Goal: Task Accomplishment & Management: Manage account settings

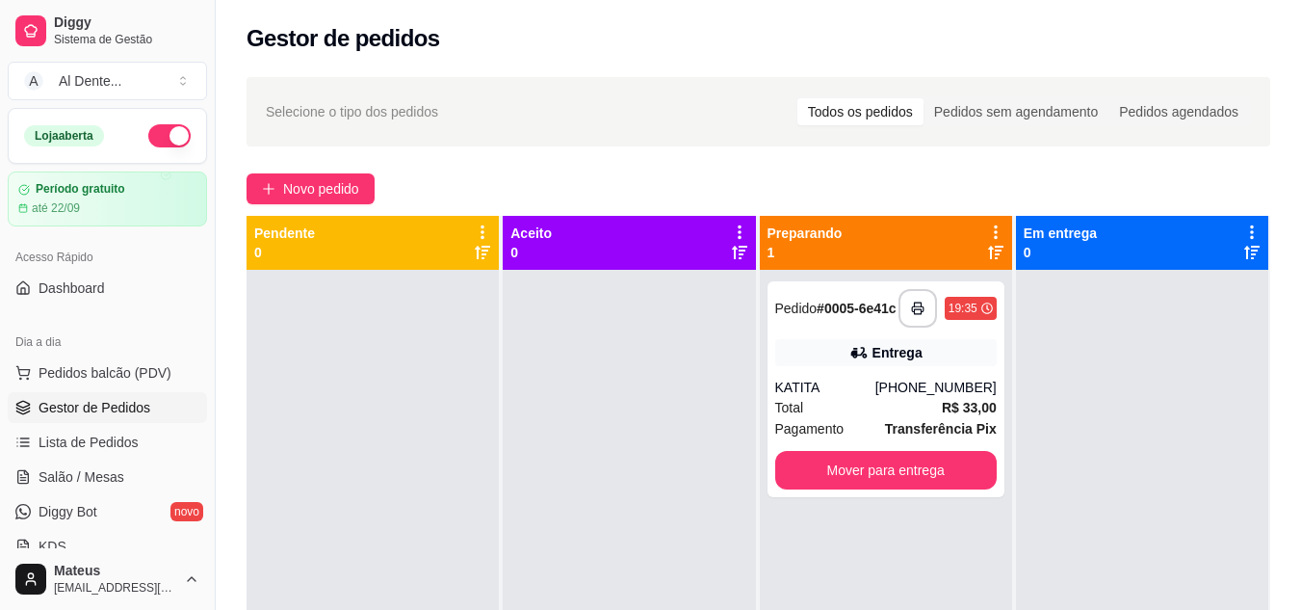
scroll to position [113, 0]
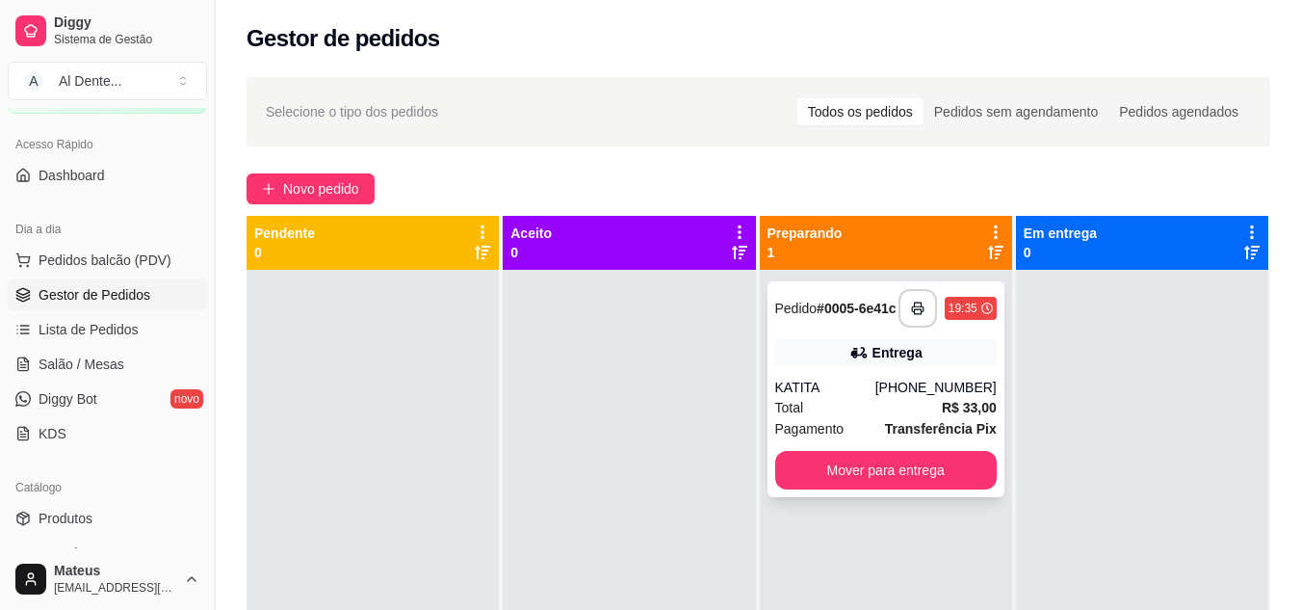
click at [936, 477] on button "Mover para entrega" at bounding box center [886, 470] width 222 height 39
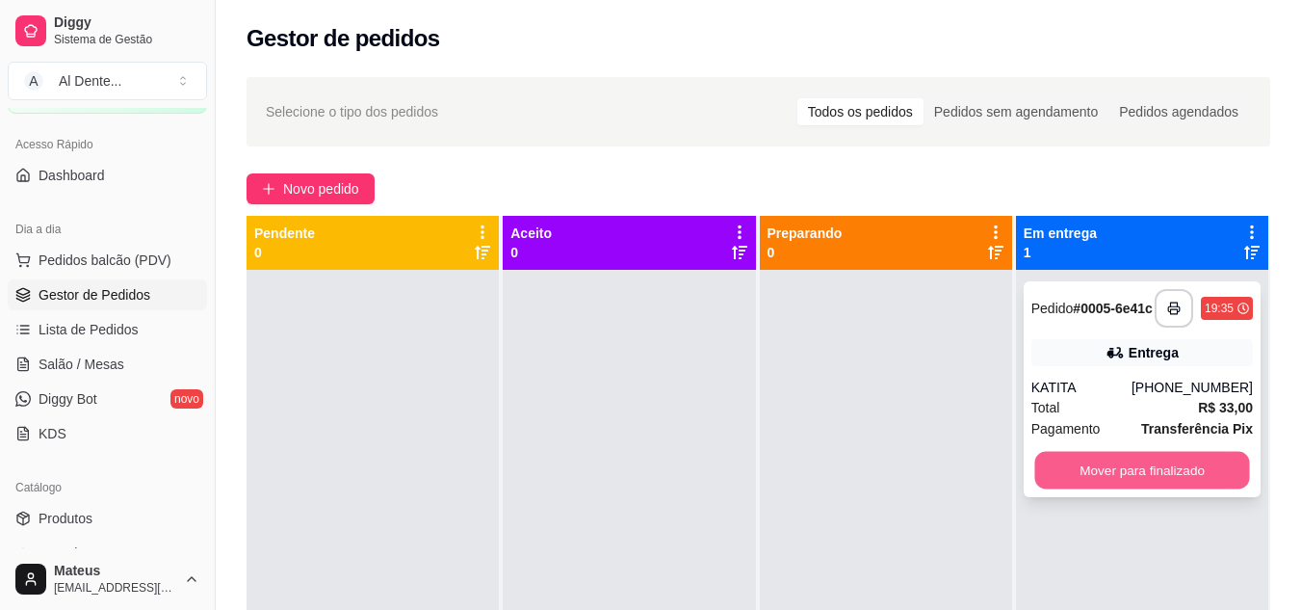
click at [1076, 482] on button "Mover para finalizado" at bounding box center [1141, 471] width 215 height 38
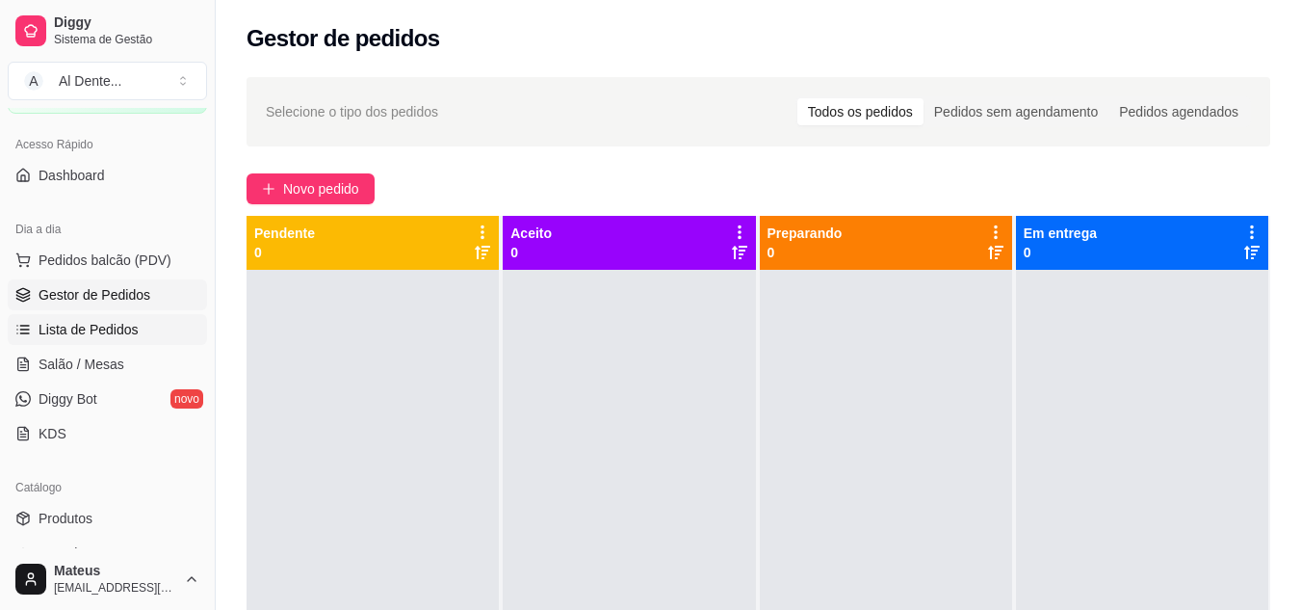
click at [122, 329] on span "Lista de Pedidos" at bounding box center [89, 329] width 100 height 19
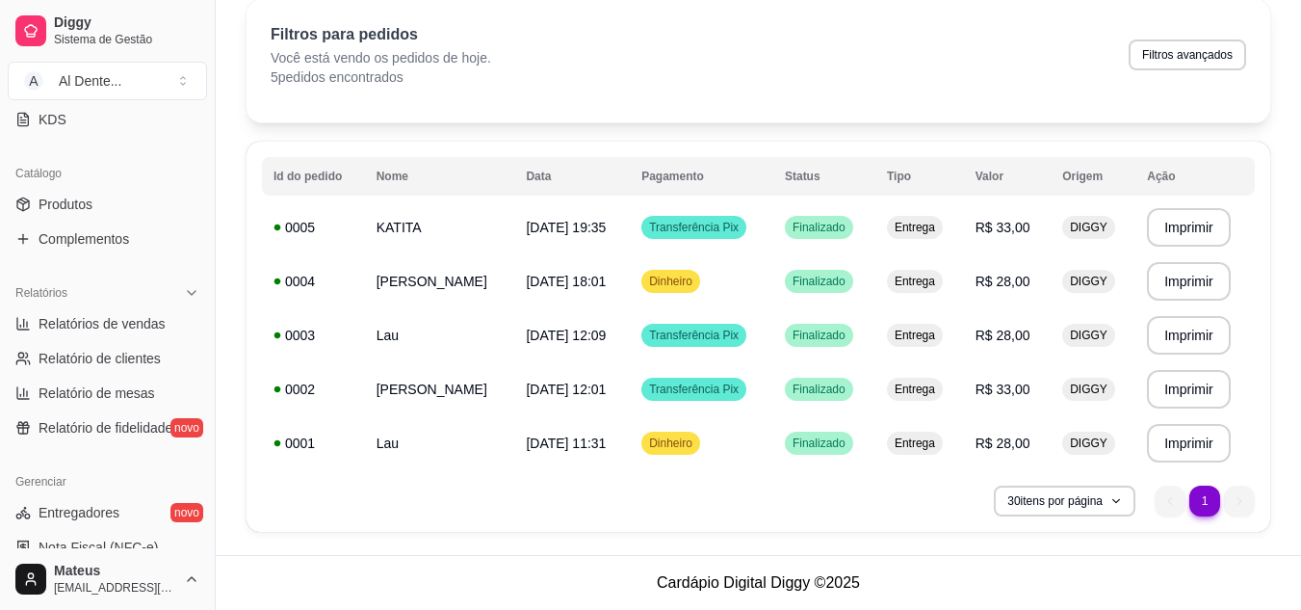
scroll to position [493, 0]
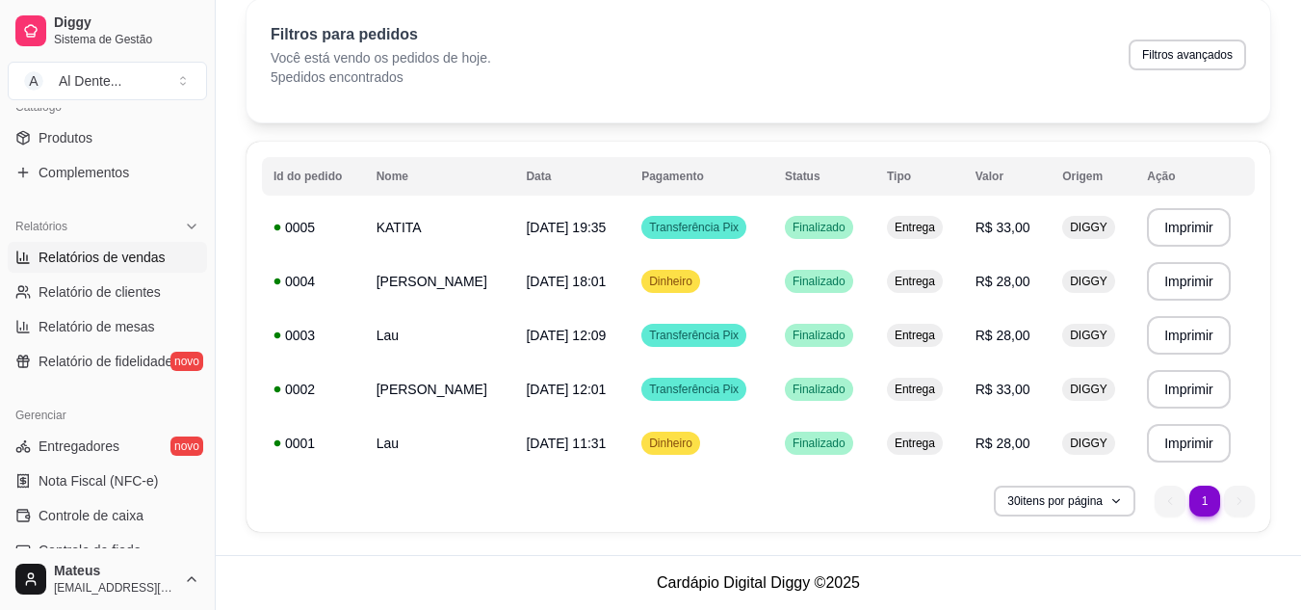
click at [145, 249] on span "Relatórios de vendas" at bounding box center [102, 257] width 127 height 19
select select "ALL"
select select "0"
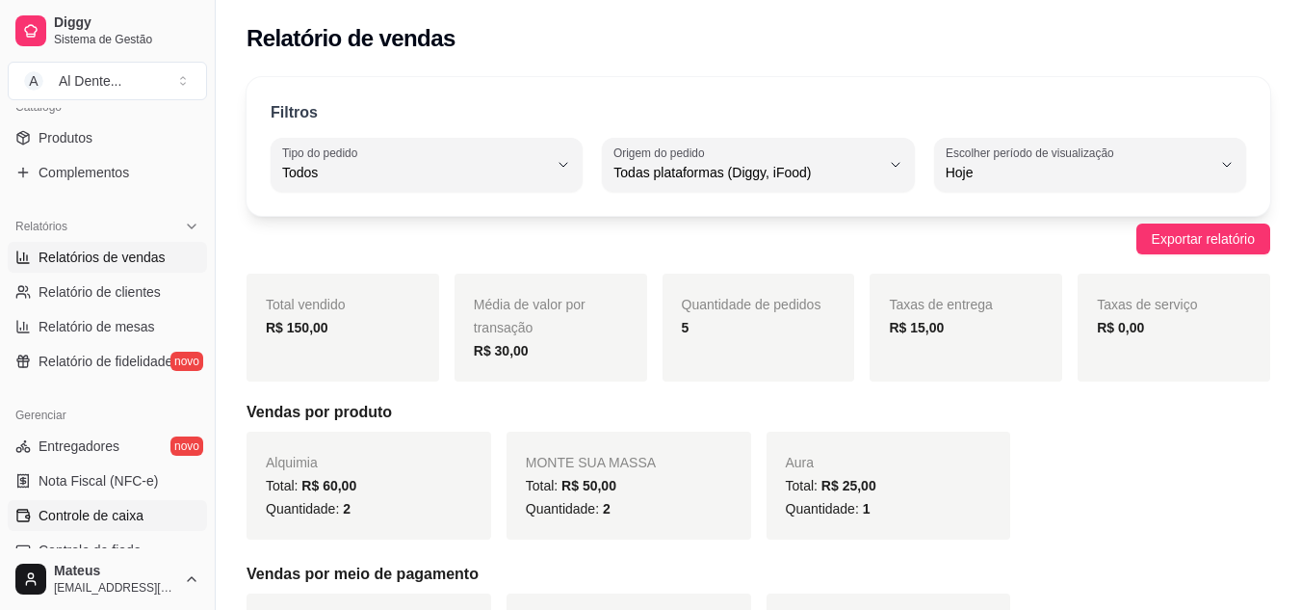
click at [138, 518] on span "Controle de caixa" at bounding box center [91, 515] width 105 height 19
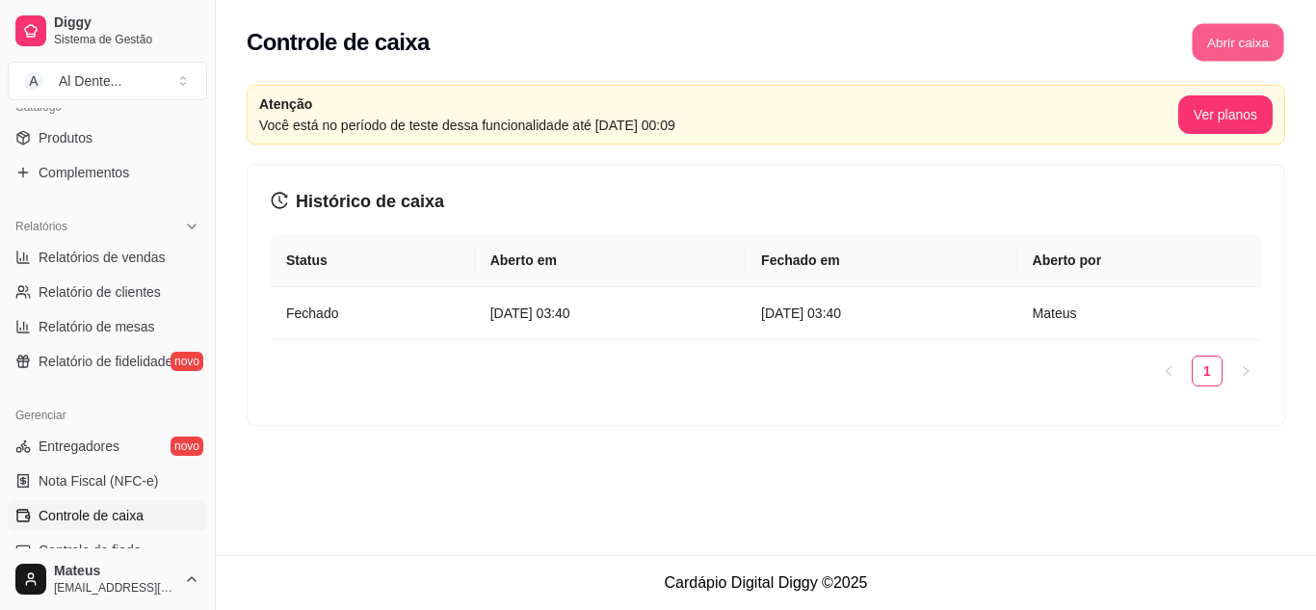
click at [1233, 45] on button "Abrir caixa" at bounding box center [1237, 43] width 92 height 38
drag, startPoint x: 213, startPoint y: 358, endPoint x: 118, endPoint y: 263, distance: 134.8
click at [118, 263] on div "Diggy Sistema de Gestão A Al Dente ... Loja aberta Período gratuito até 22/09 A…" at bounding box center [107, 305] width 215 height 610
click at [118, 263] on span "Relatórios de vendas" at bounding box center [102, 257] width 127 height 19
select select "ALL"
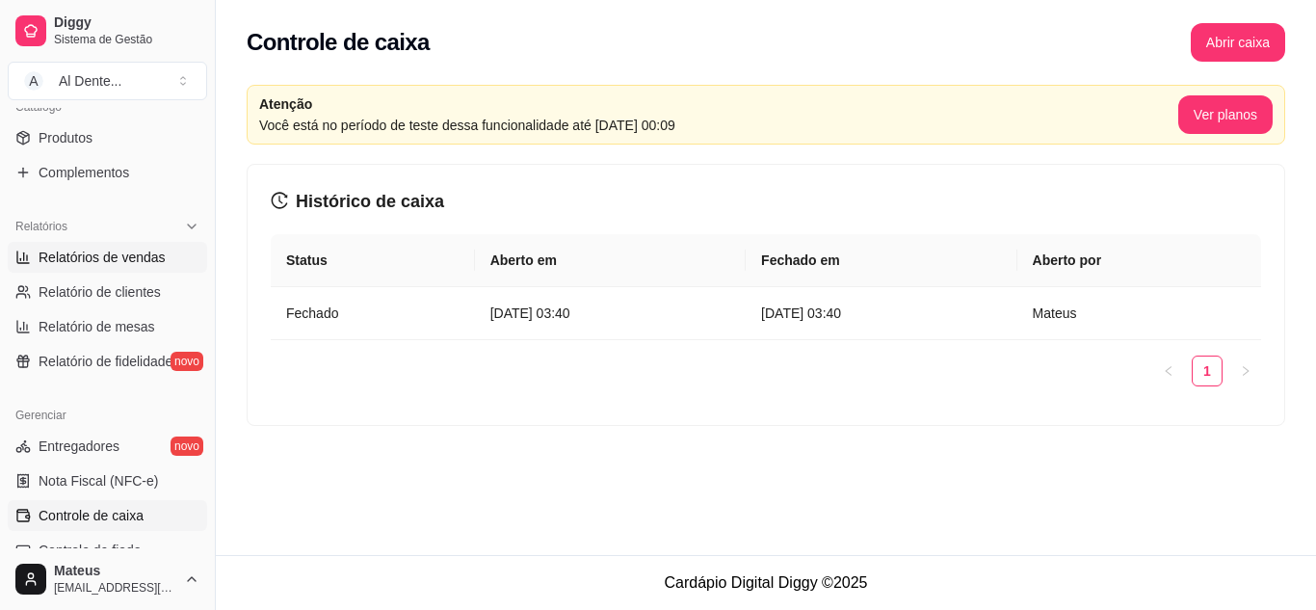
select select "ALL"
select select "0"
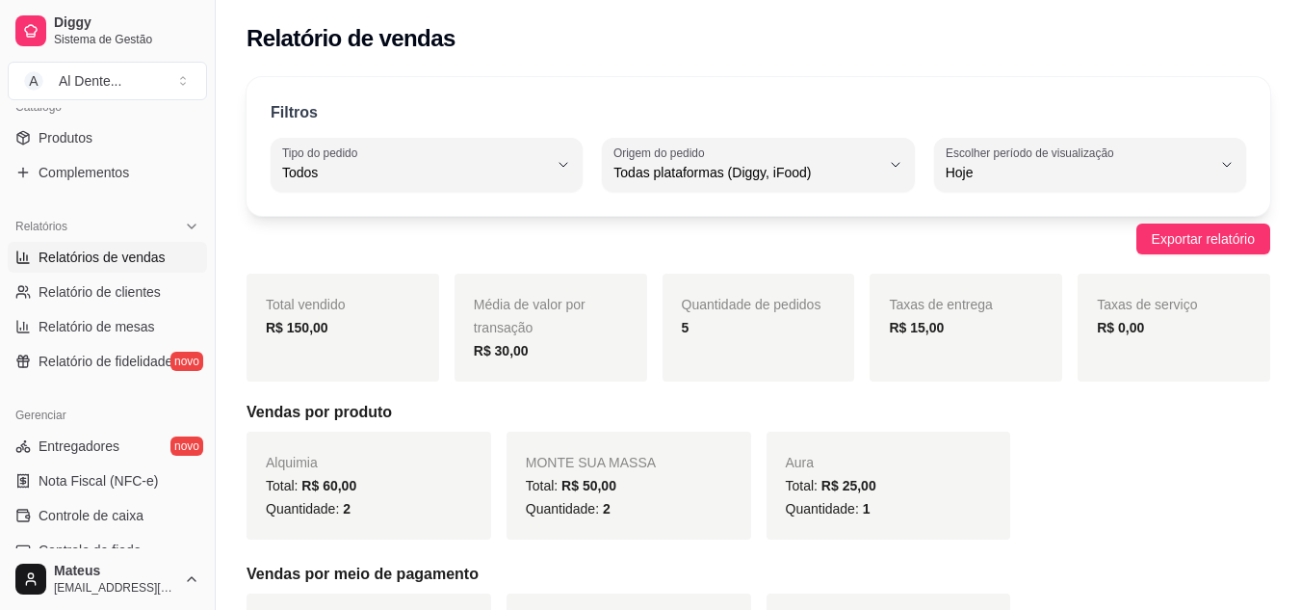
click at [118, 263] on span "Relatórios de vendas" at bounding box center [102, 257] width 127 height 19
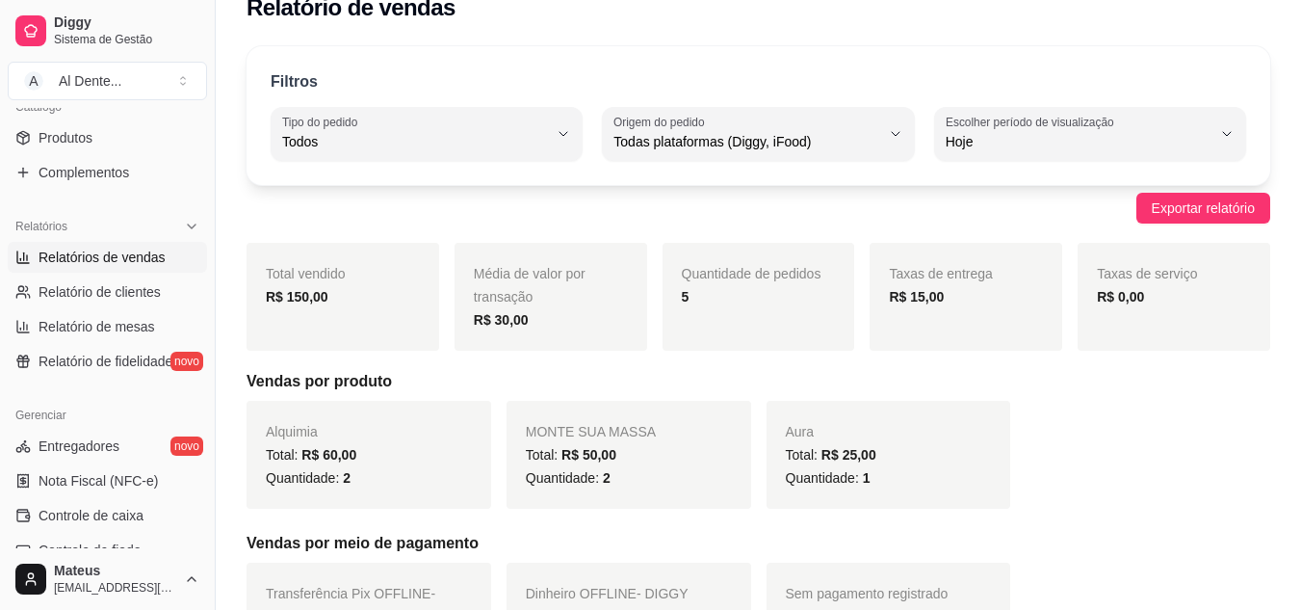
scroll to position [24, 0]
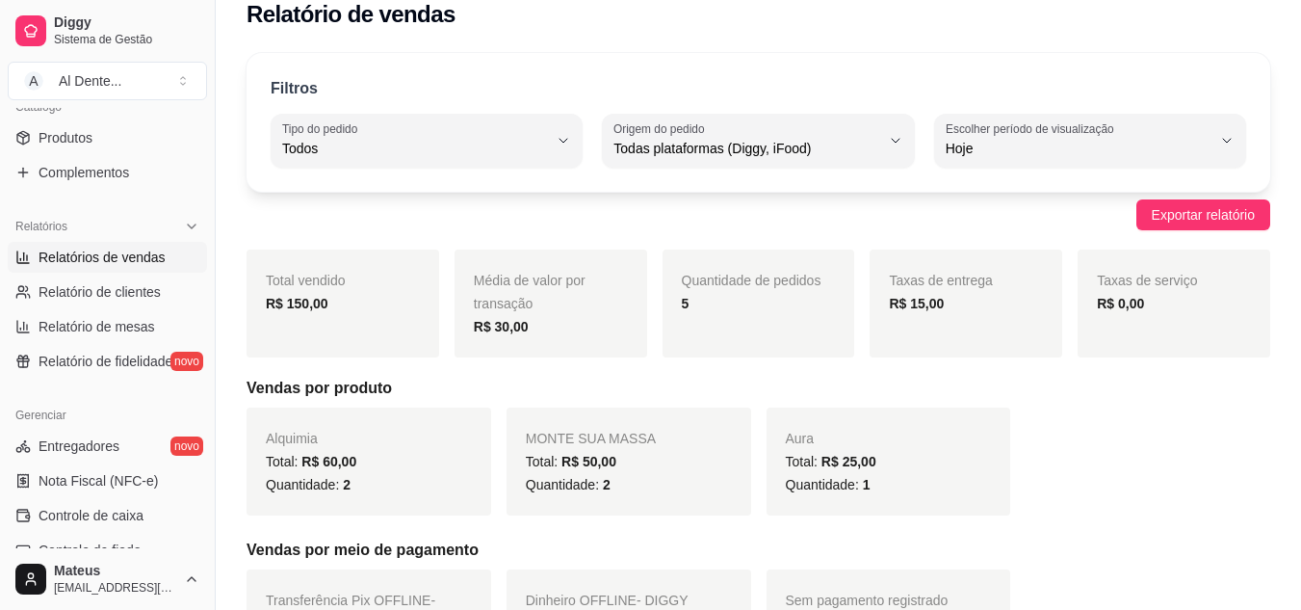
click at [203, 362] on div "Diggy Sistema de Gestão A Al Dente ... Loja aberta Período gratuito até 22/09 A…" at bounding box center [107, 305] width 215 height 610
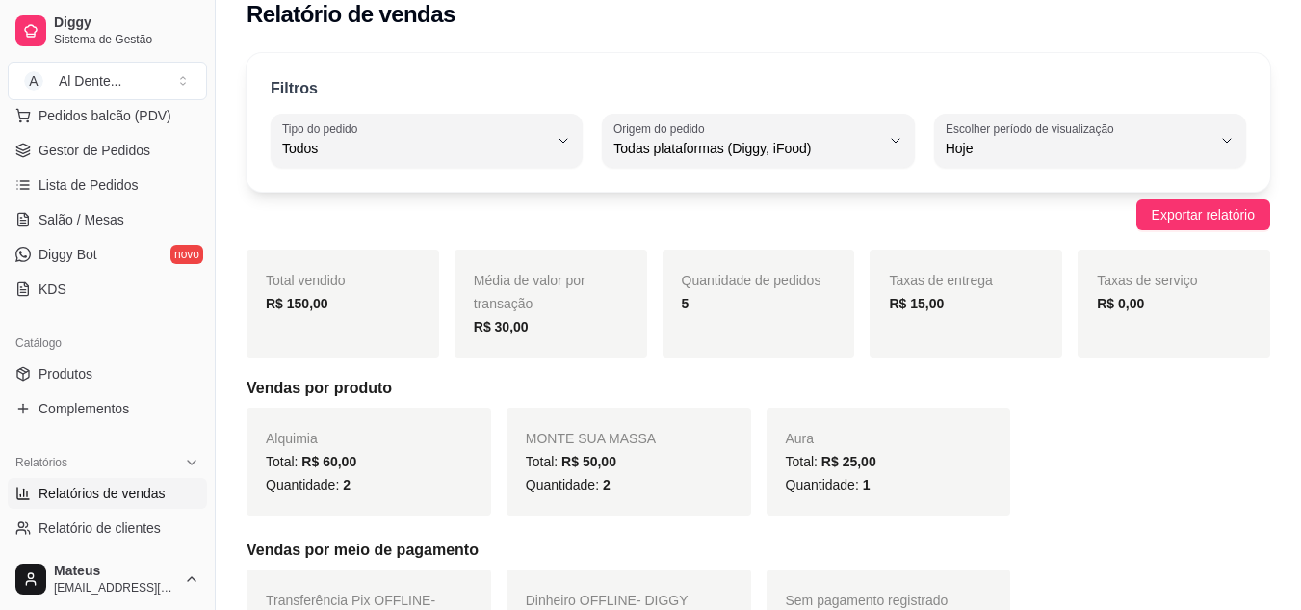
scroll to position [254, 0]
drag, startPoint x: 229, startPoint y: 281, endPoint x: 241, endPoint y: 225, distance: 57.0
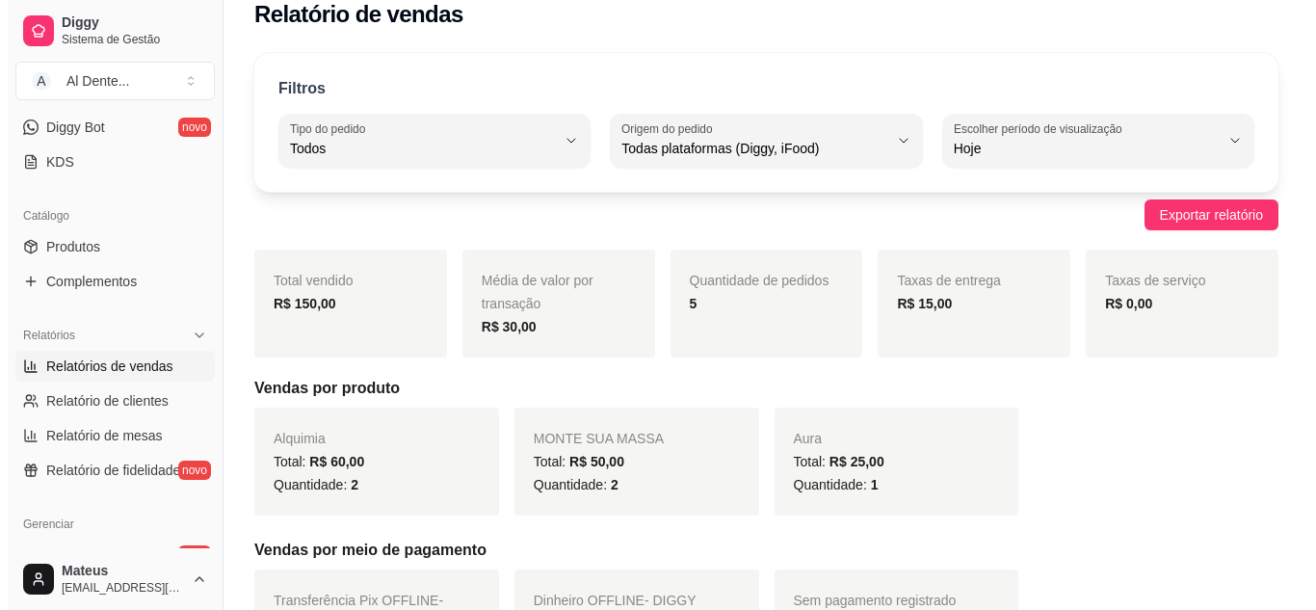
scroll to position [0, 0]
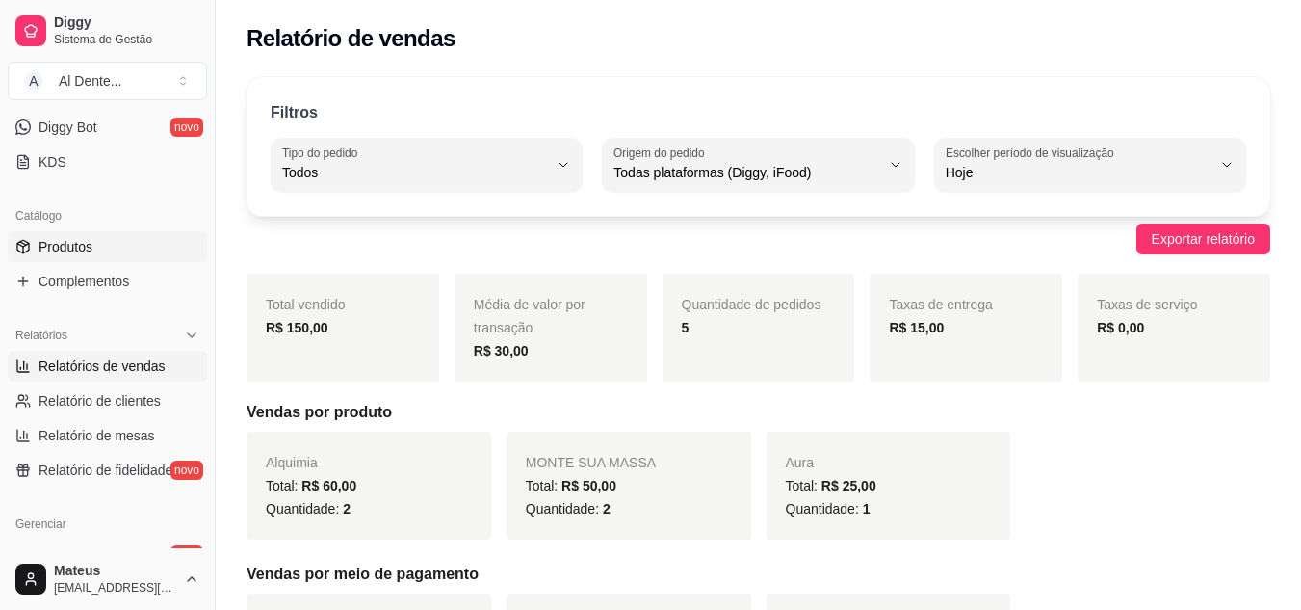
click at [82, 245] on span "Produtos" at bounding box center [66, 246] width 54 height 19
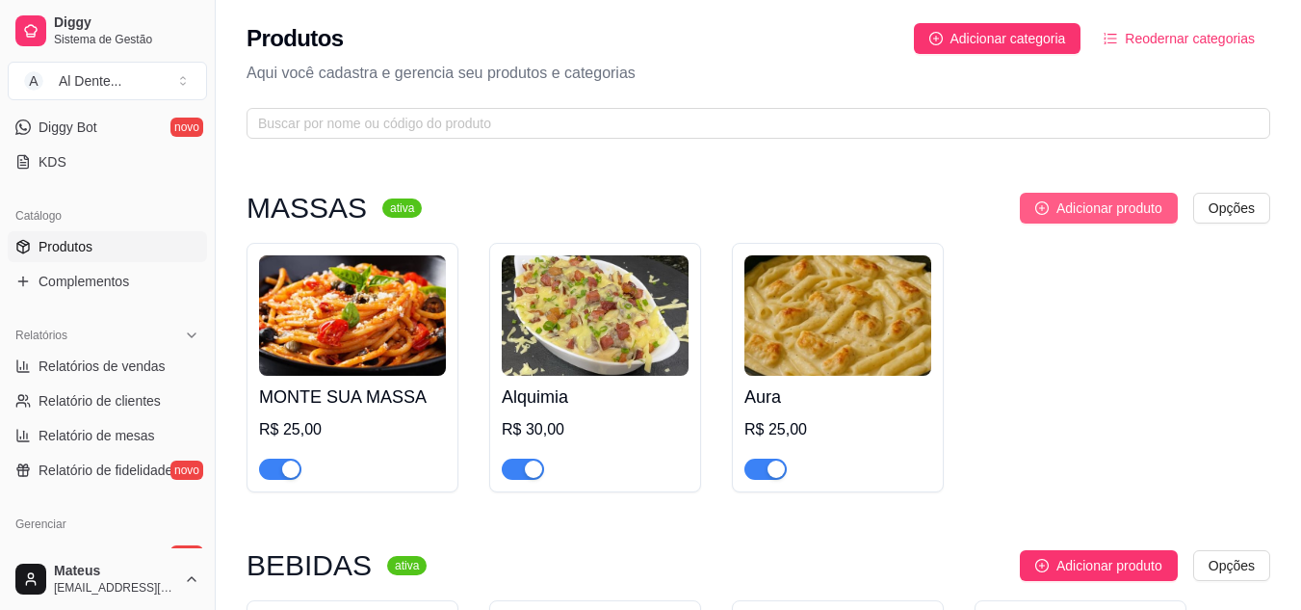
click at [1102, 216] on span "Adicionar produto" at bounding box center [1110, 207] width 106 height 21
click at [841, 339] on img at bounding box center [838, 315] width 187 height 120
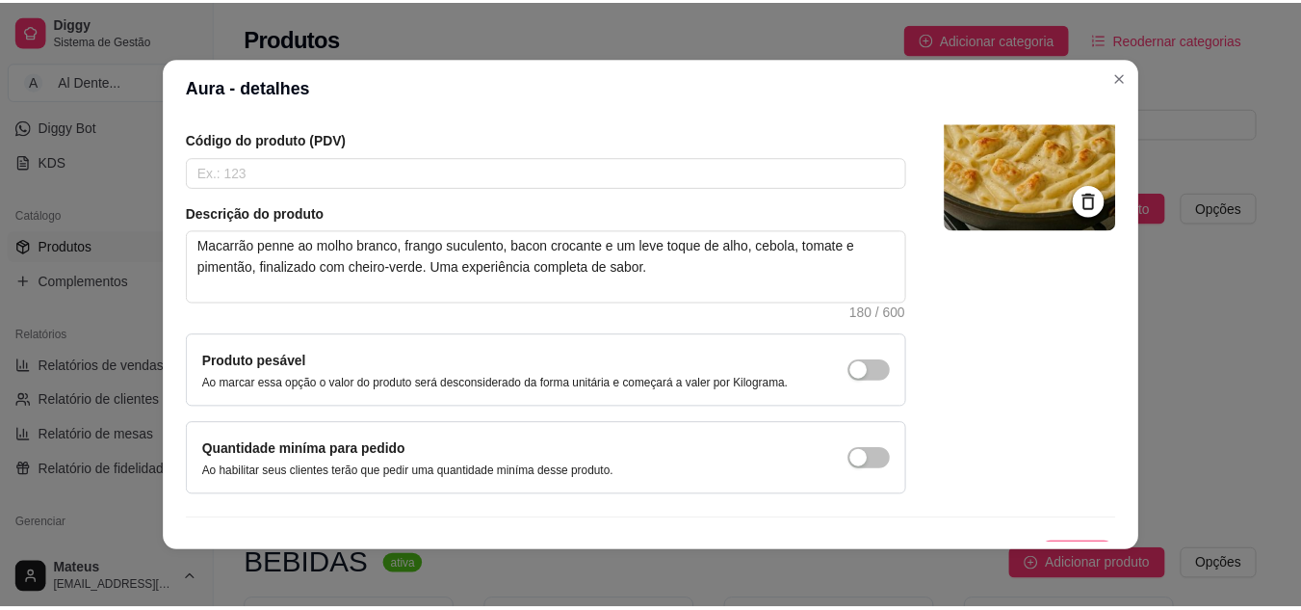
scroll to position [174, 0]
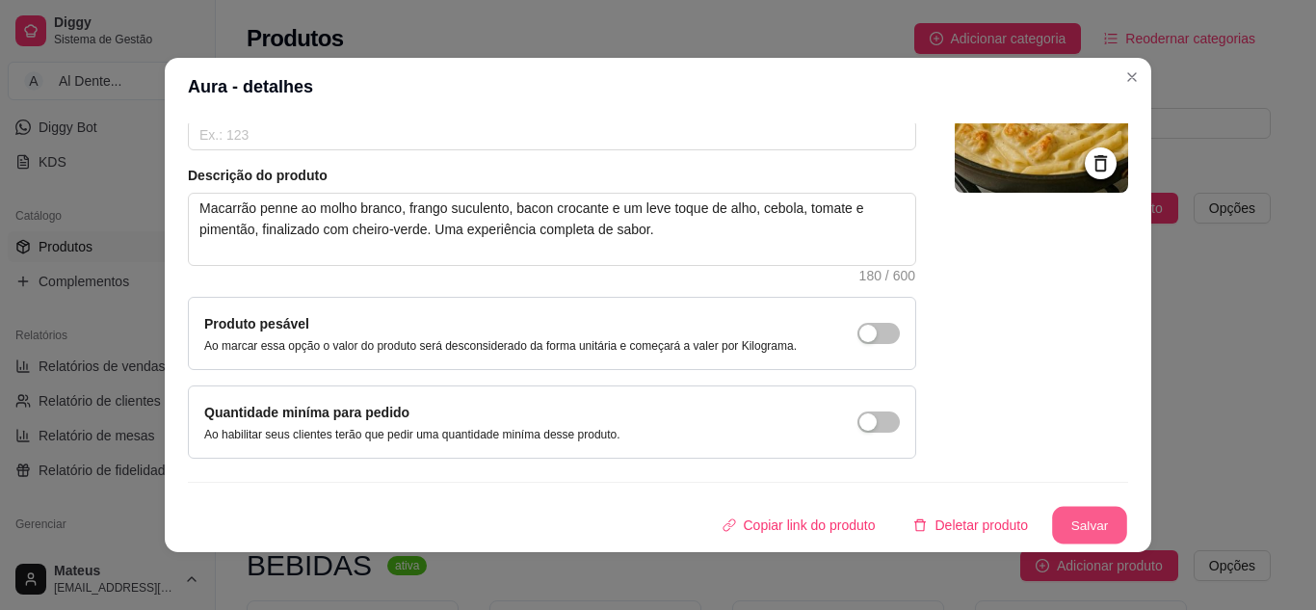
click at [1052, 523] on button "Salvar" at bounding box center [1089, 526] width 75 height 38
click at [1074, 524] on button "Salvar" at bounding box center [1089, 526] width 75 height 38
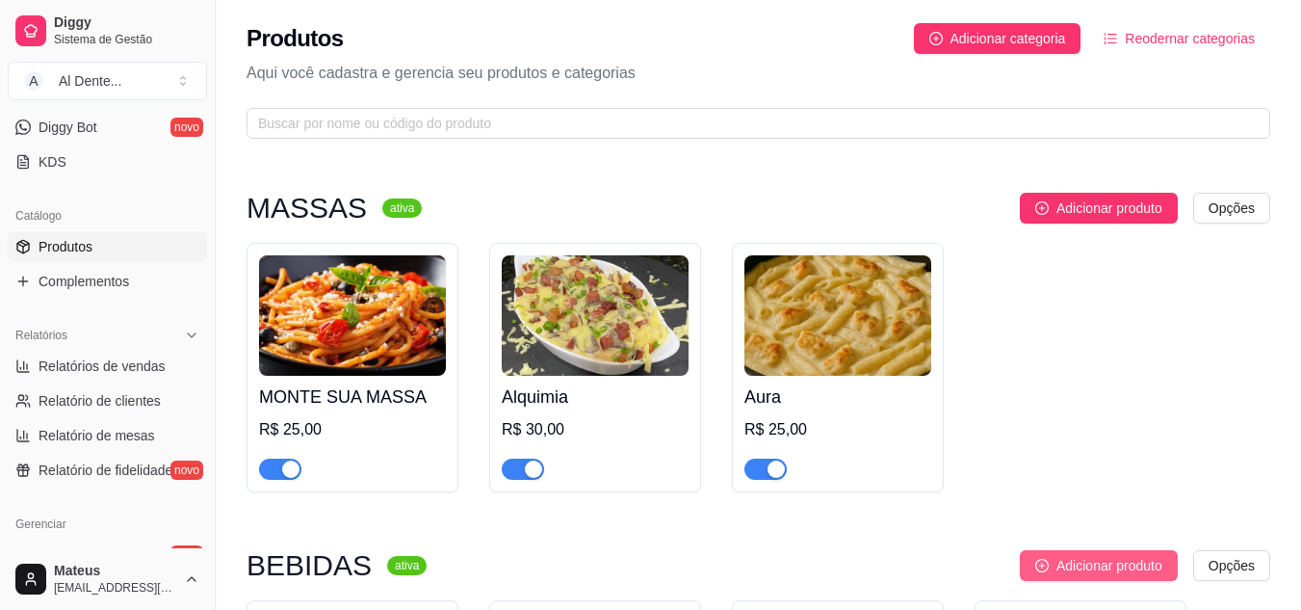
click at [1083, 565] on span "Adicionar produto" at bounding box center [1110, 565] width 106 height 21
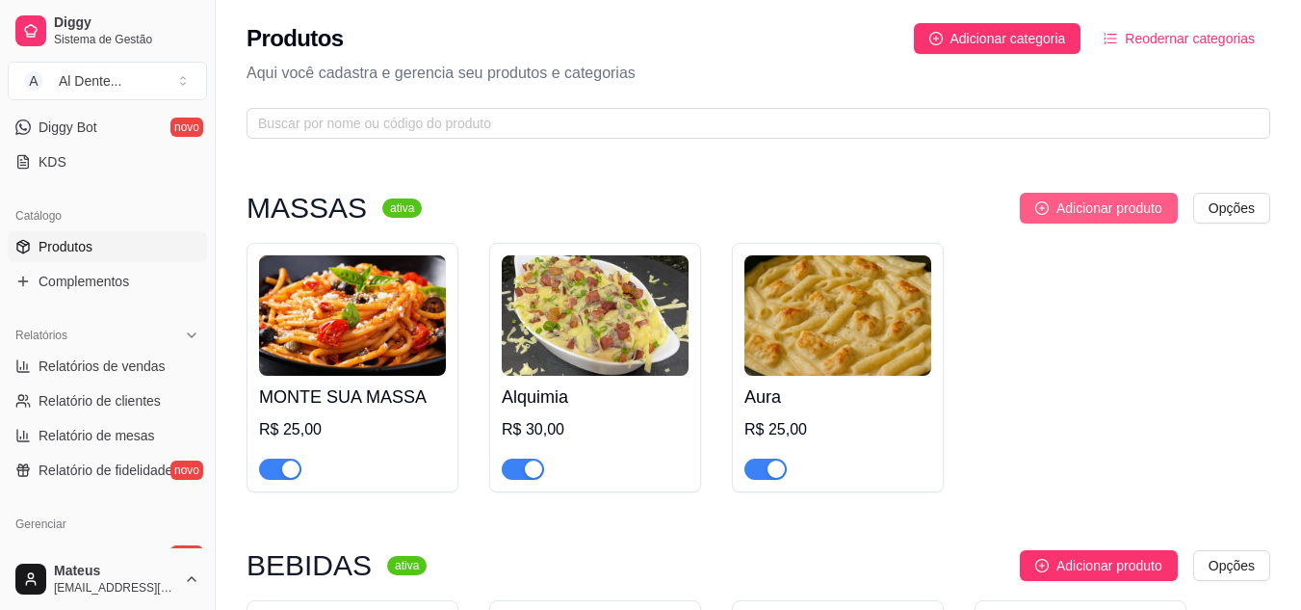
click at [1057, 209] on span "Adicionar produto" at bounding box center [1110, 207] width 106 height 21
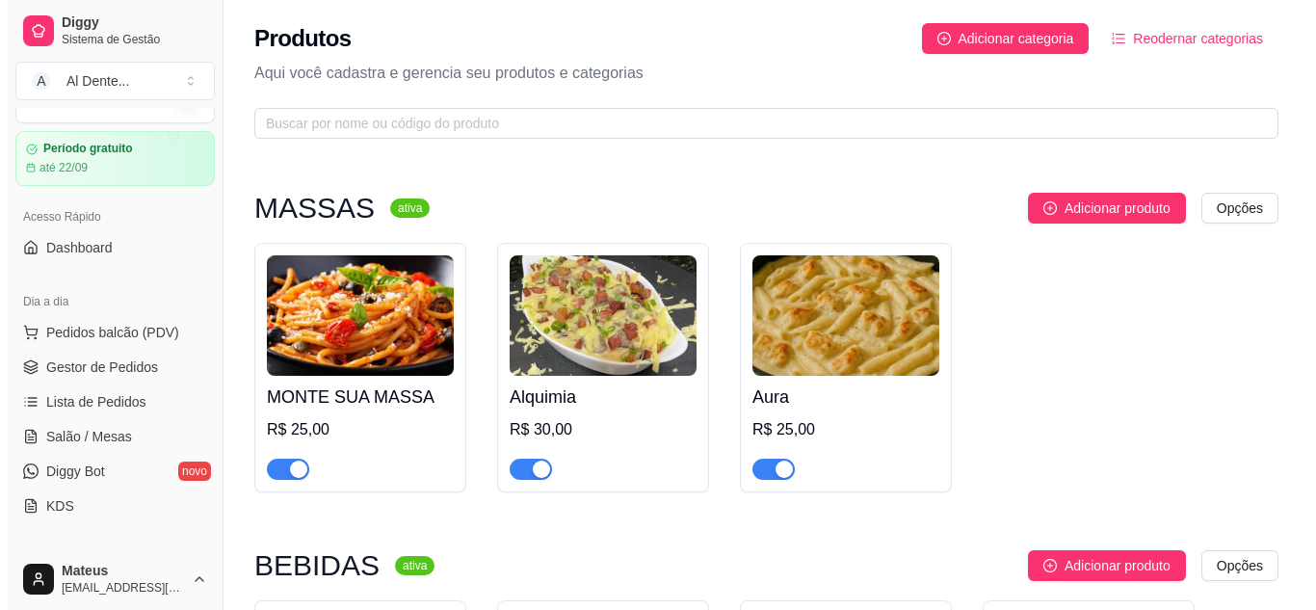
scroll to position [0, 0]
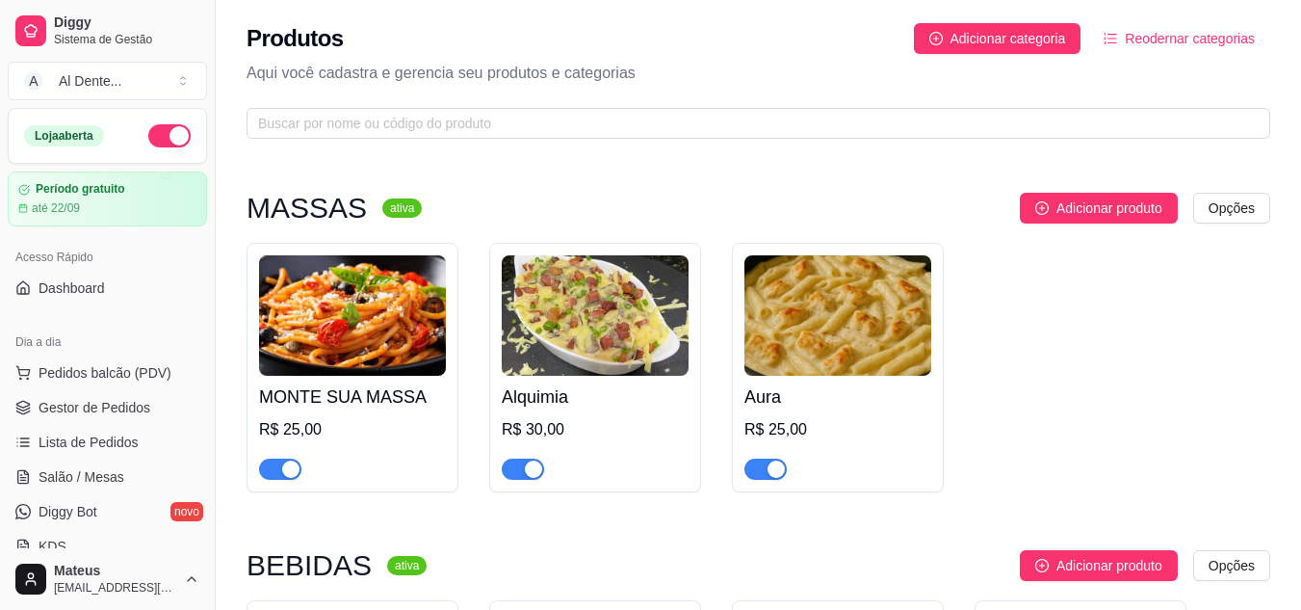
click at [229, 210] on div "MASSAS ativa Adicionar produto Opções MONTE SUA MASSA R$ 25,00 Alquimia R$ 30,0…" at bounding box center [758, 521] width 1085 height 742
click at [956, 35] on span "Adicionar categoria" at bounding box center [1009, 38] width 116 height 21
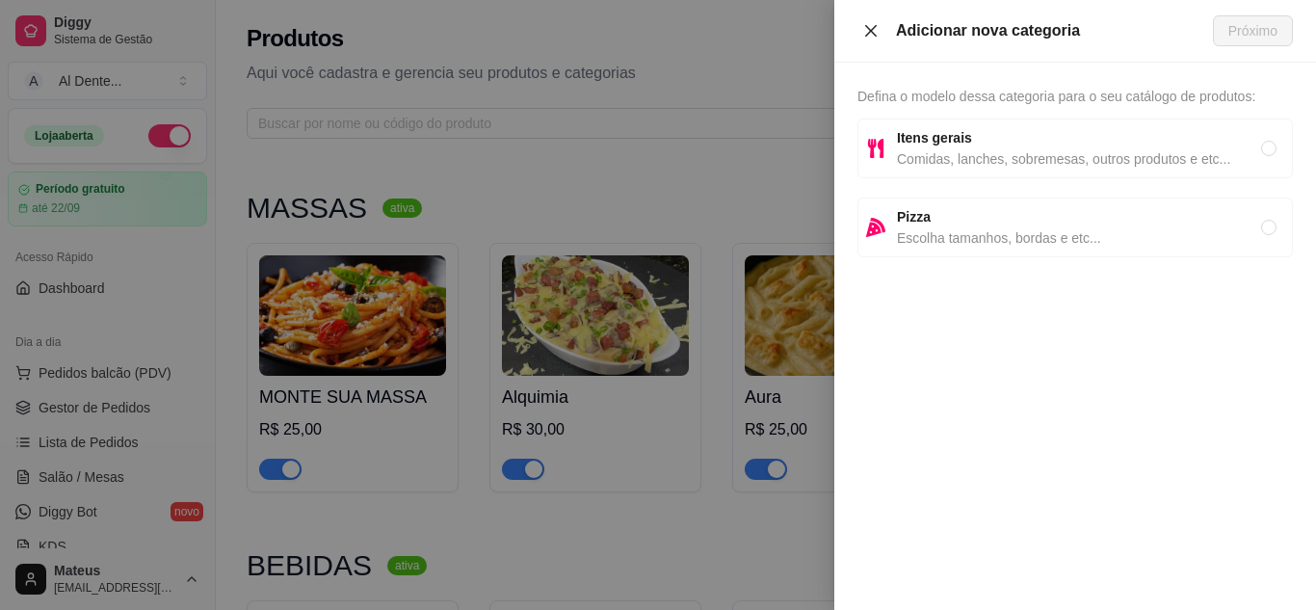
click at [873, 33] on icon "close" at bounding box center [871, 30] width 12 height 12
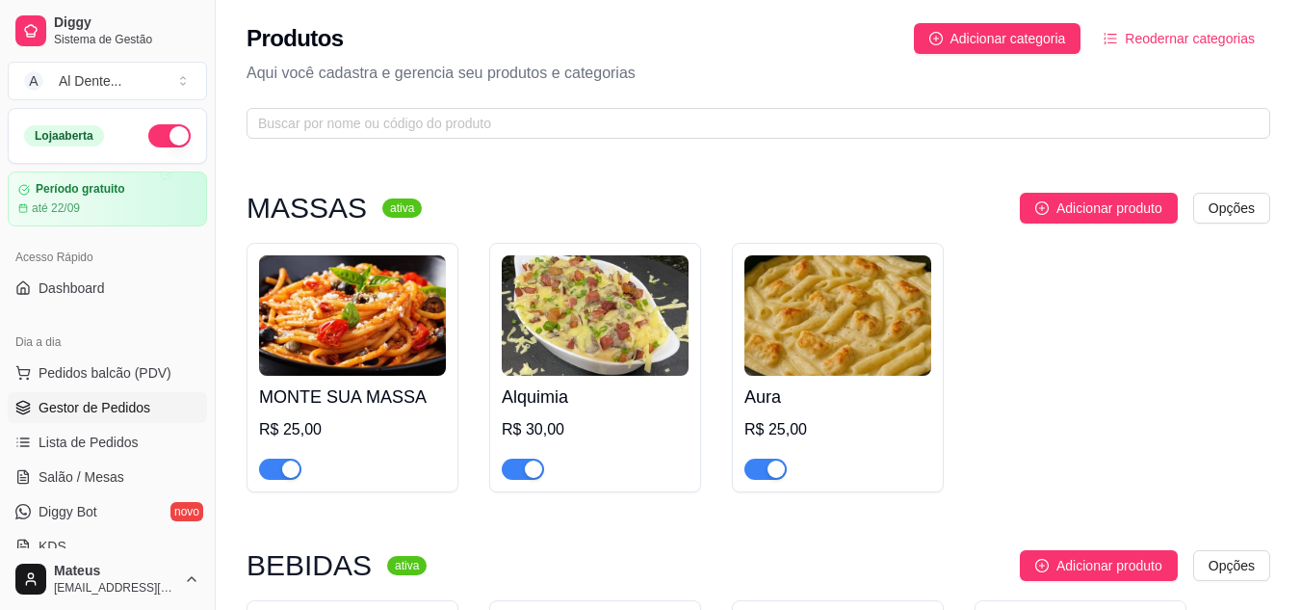
click at [97, 412] on span "Gestor de Pedidos" at bounding box center [95, 407] width 112 height 19
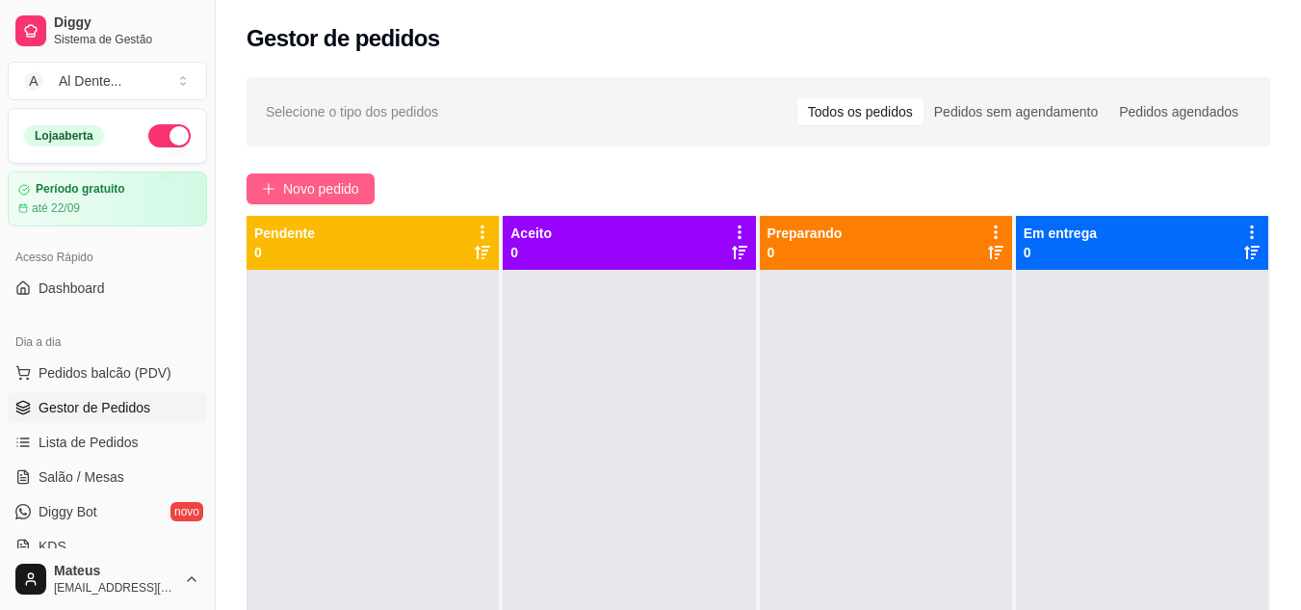
click at [316, 181] on span "Novo pedido" at bounding box center [321, 188] width 76 height 21
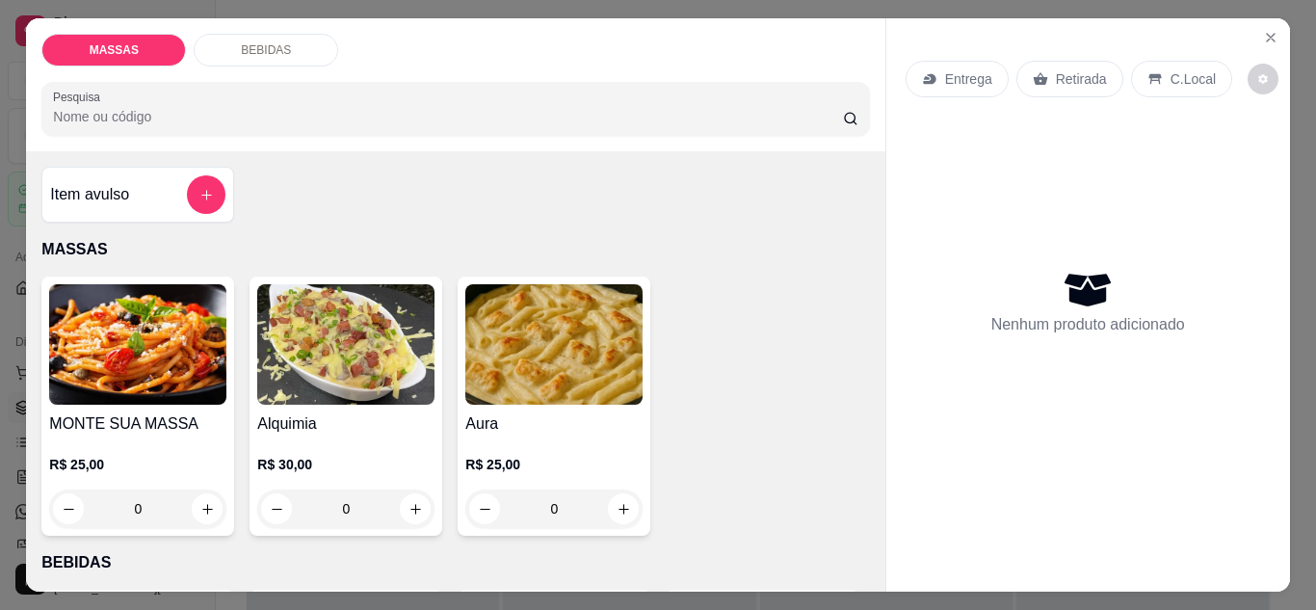
click at [1071, 72] on p "Retirada" at bounding box center [1081, 78] width 51 height 19
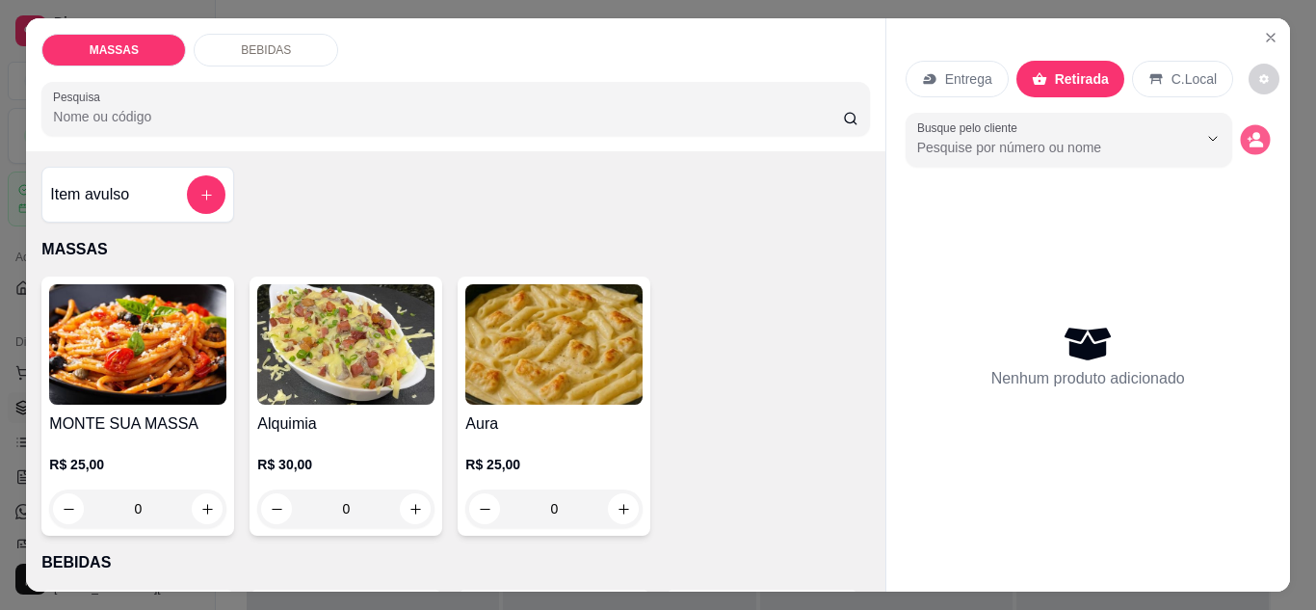
click at [1246, 132] on icon "decrease-product-quantity" at bounding box center [1254, 139] width 16 height 16
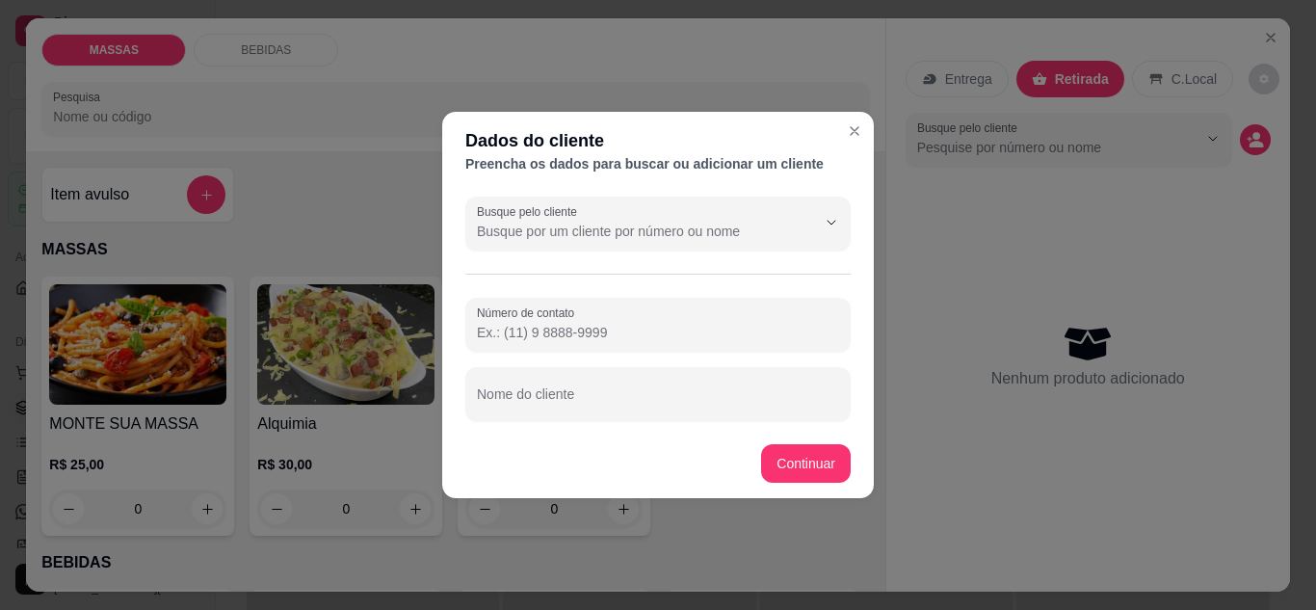
click at [625, 327] on input "Número de contato" at bounding box center [658, 332] width 362 height 19
click at [519, 403] on input "Nome do cliente" at bounding box center [658, 401] width 362 height 19
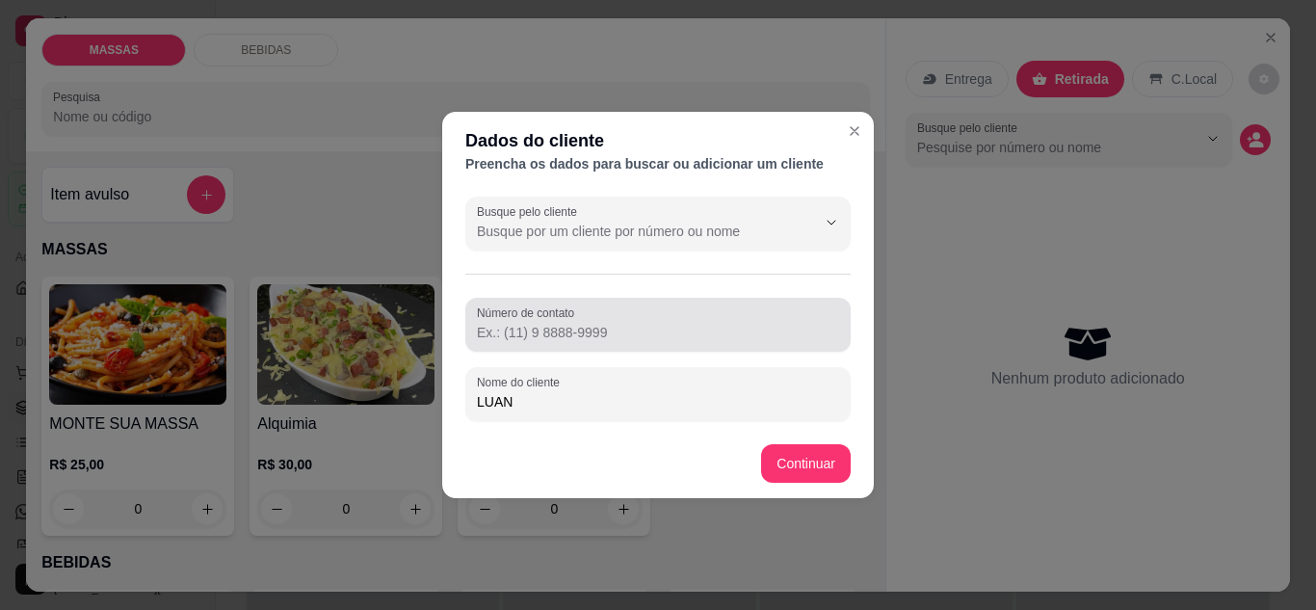
type input "LUAN"
click at [621, 339] on input "Número de contato" at bounding box center [658, 332] width 362 height 19
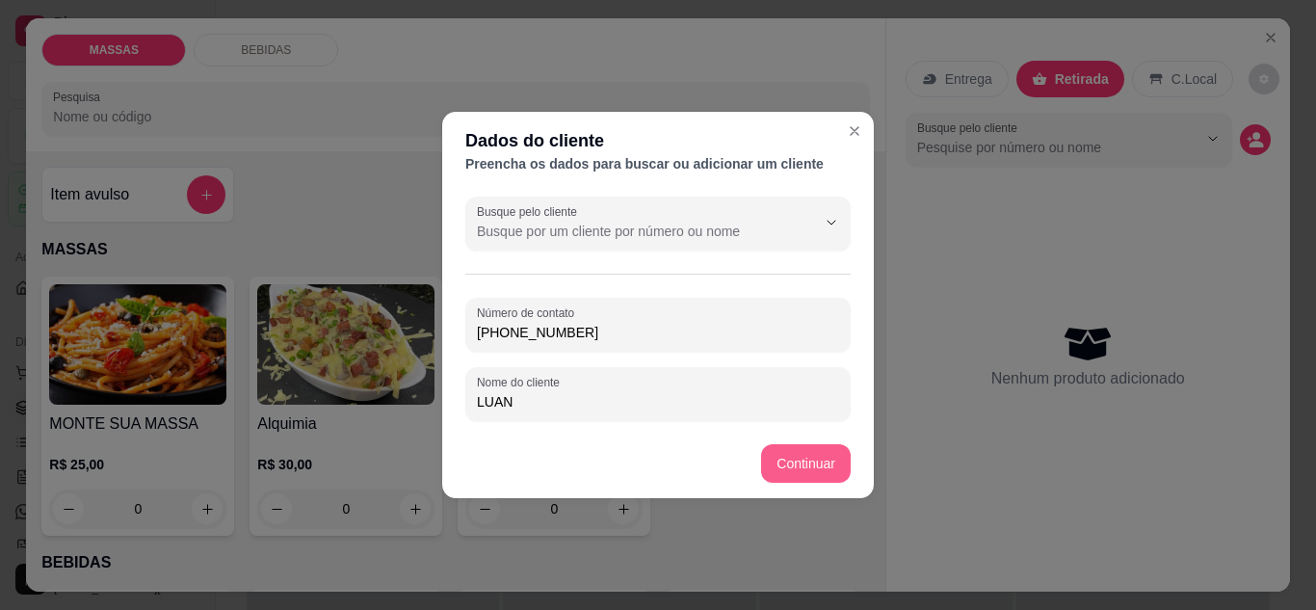
type input "[PHONE_NUMBER]"
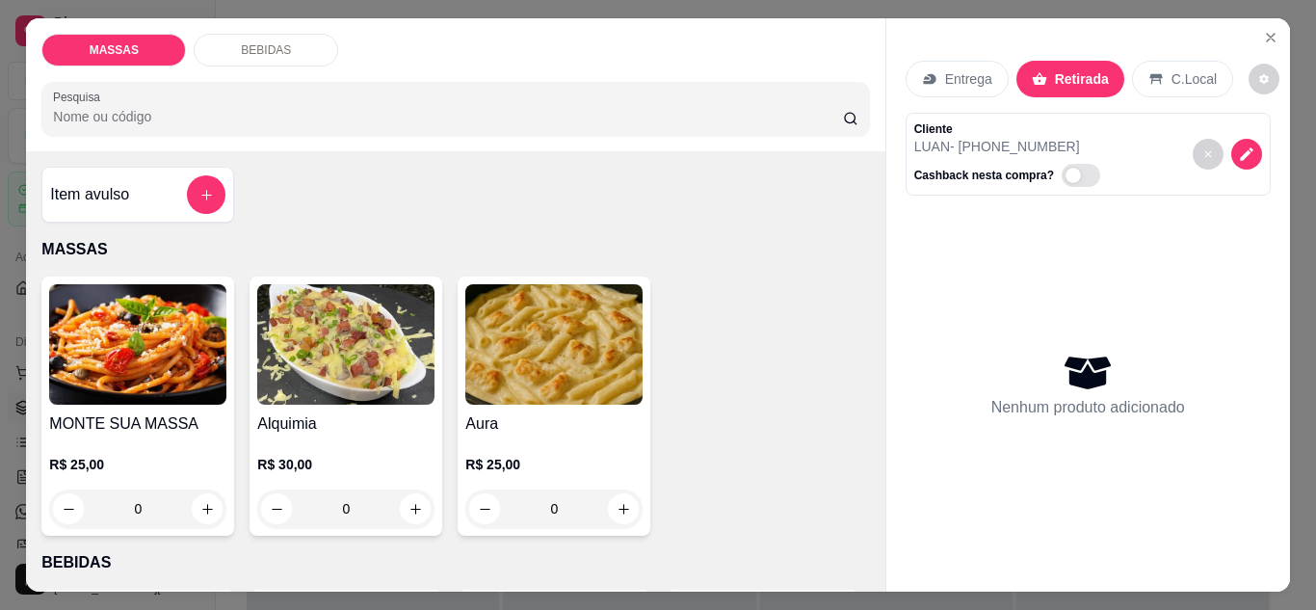
click at [495, 385] on img at bounding box center [553, 344] width 177 height 120
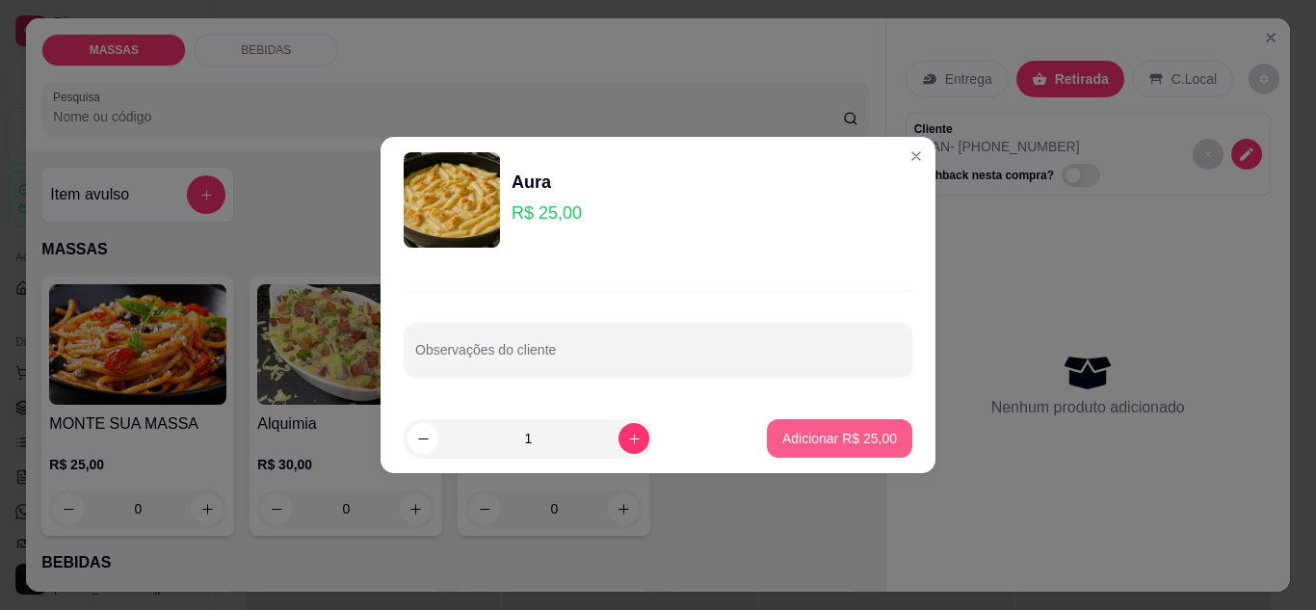
click at [865, 444] on p "Adicionar R$ 25,00" at bounding box center [839, 438] width 115 height 19
type input "1"
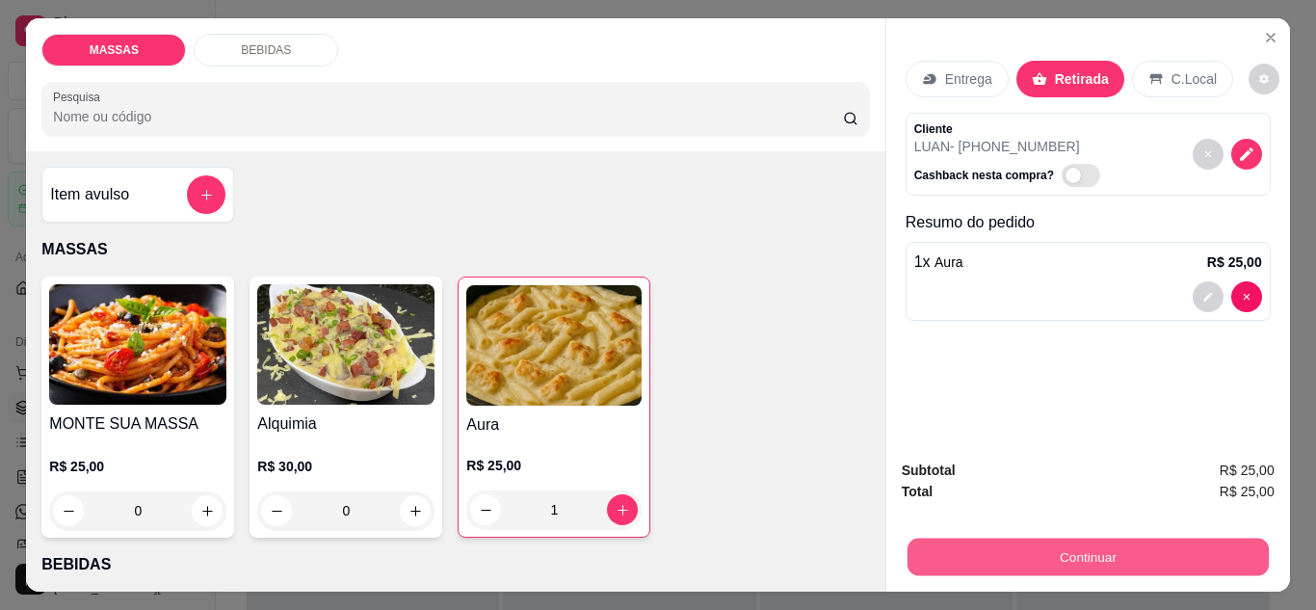
click at [981, 544] on button "Continuar" at bounding box center [1086, 557] width 361 height 38
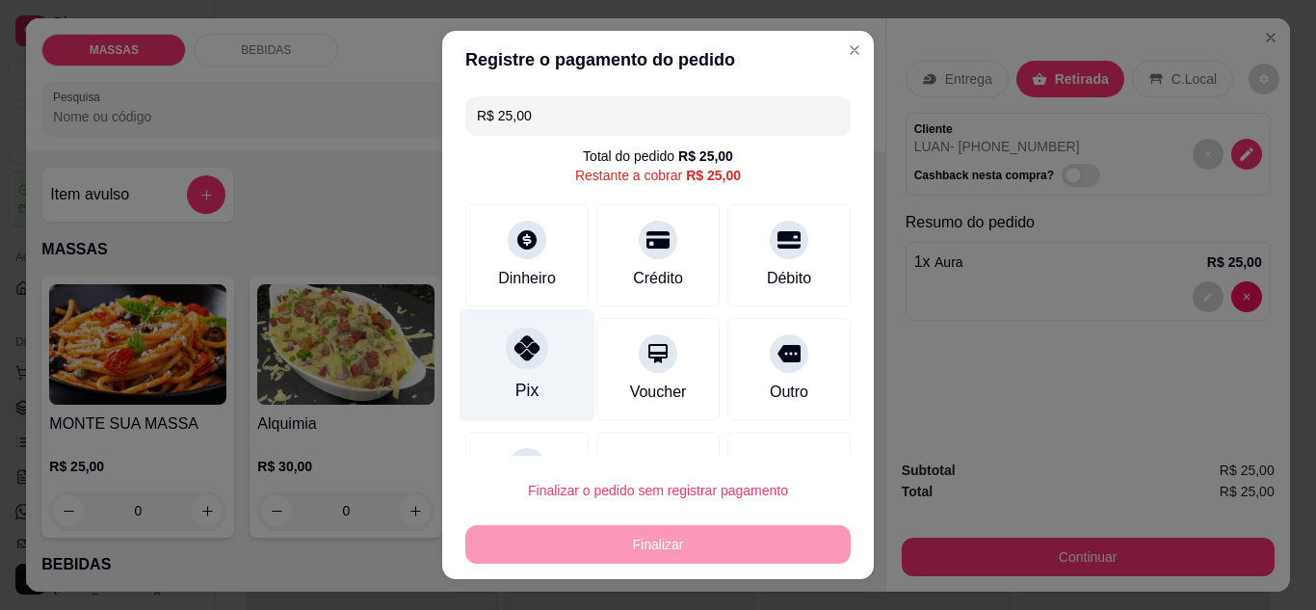
click at [522, 360] on icon at bounding box center [526, 347] width 25 height 25
type input "R$ 0,00"
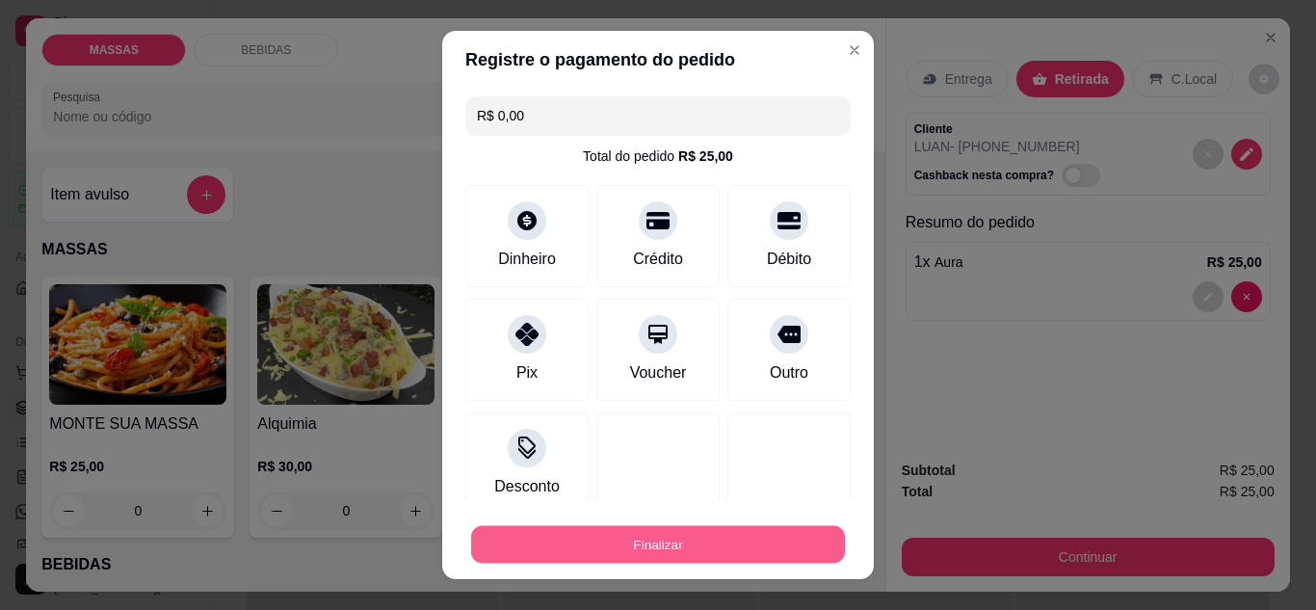
click at [667, 549] on button "Finalizar" at bounding box center [658, 545] width 374 height 38
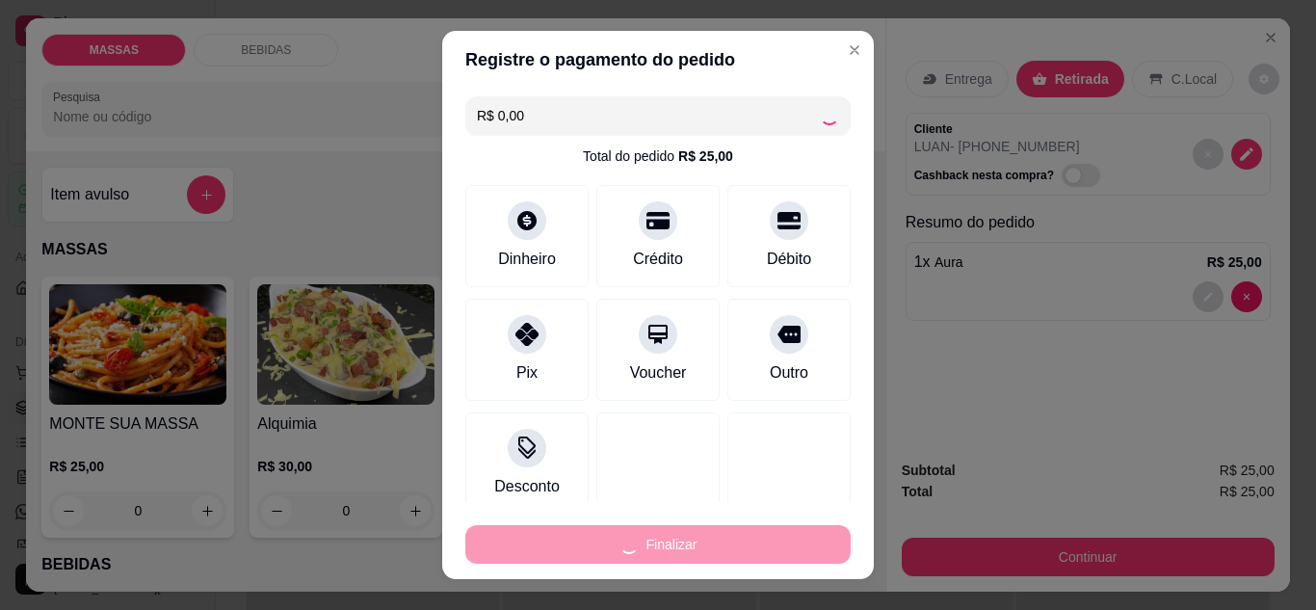
type input "0"
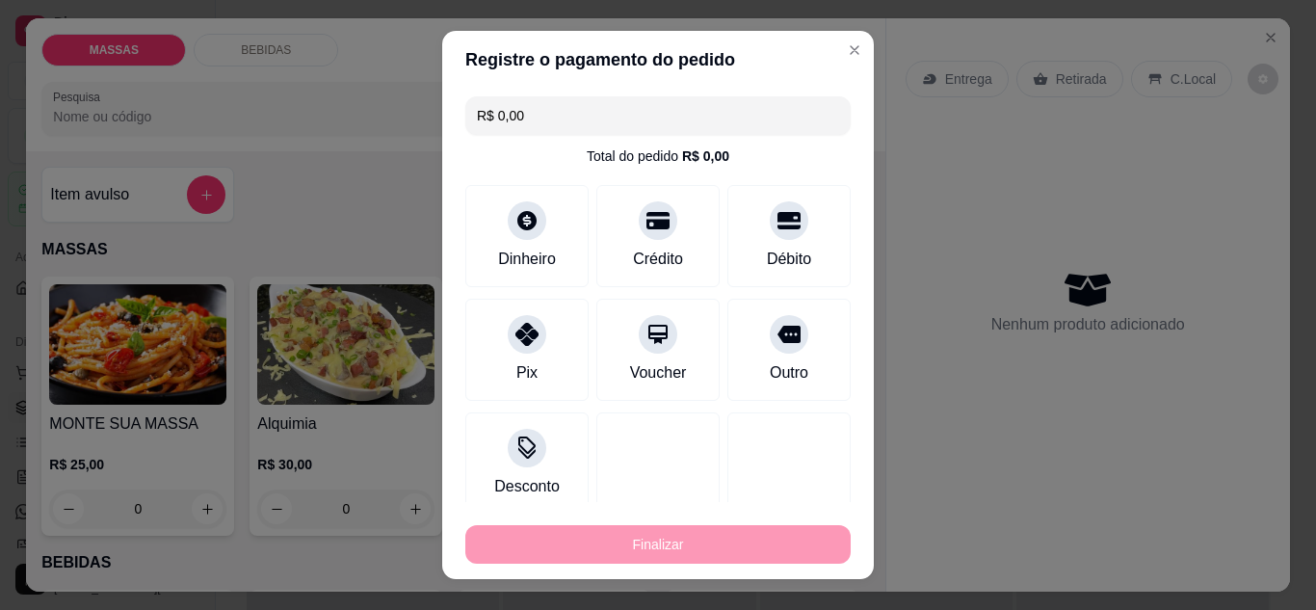
type input "-R$ 25,00"
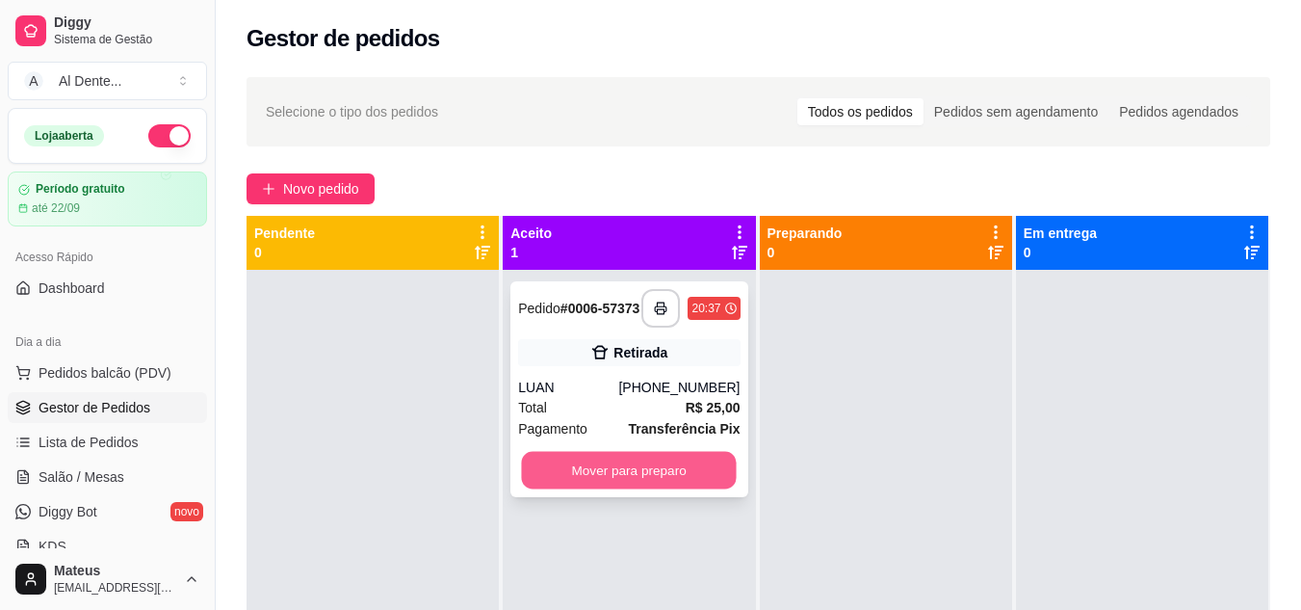
click at [640, 475] on button "Mover para preparo" at bounding box center [629, 471] width 215 height 38
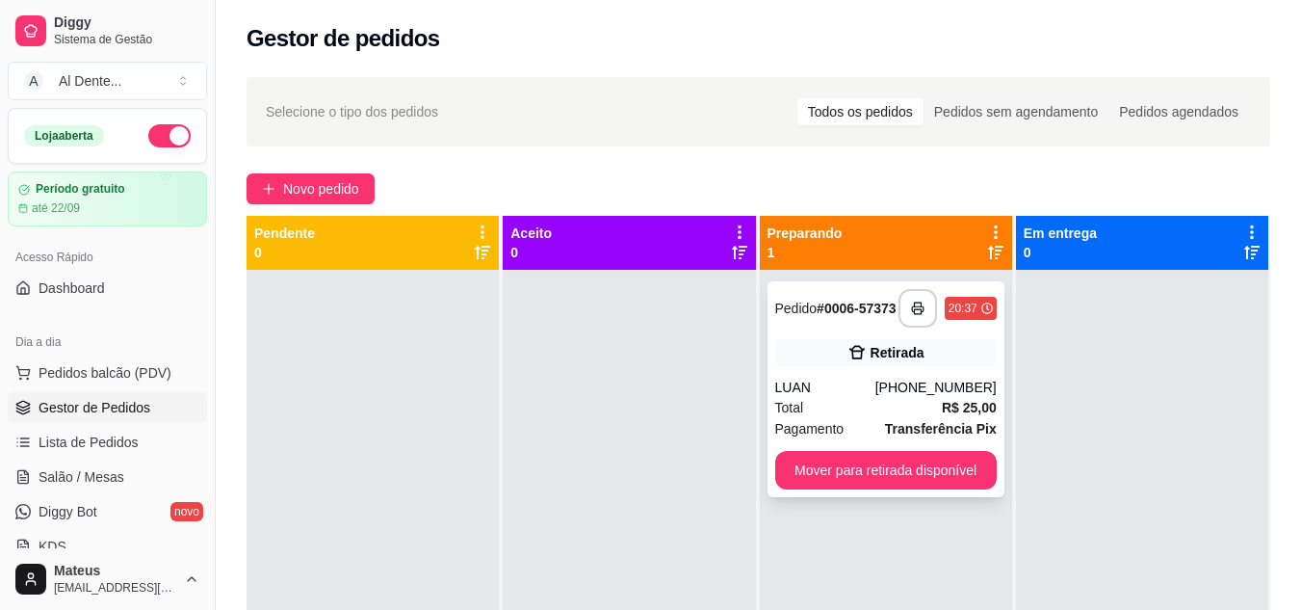
click at [832, 397] on div "LUAN" at bounding box center [825, 387] width 100 height 19
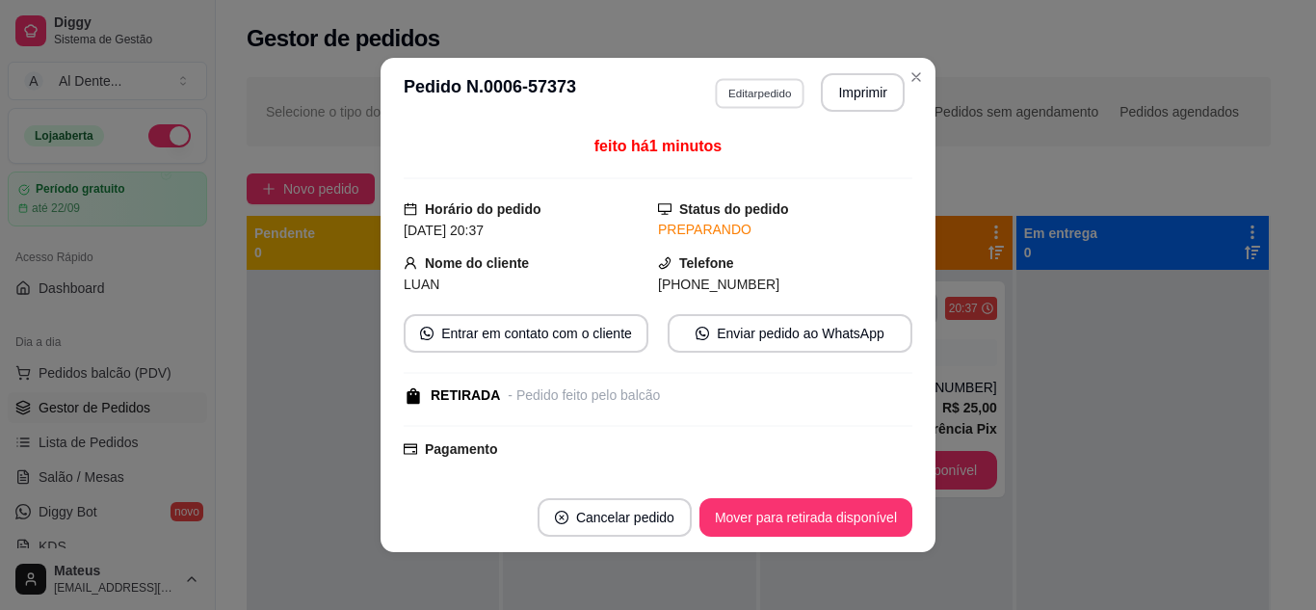
click at [755, 85] on button "Editar pedido" at bounding box center [760, 93] width 90 height 30
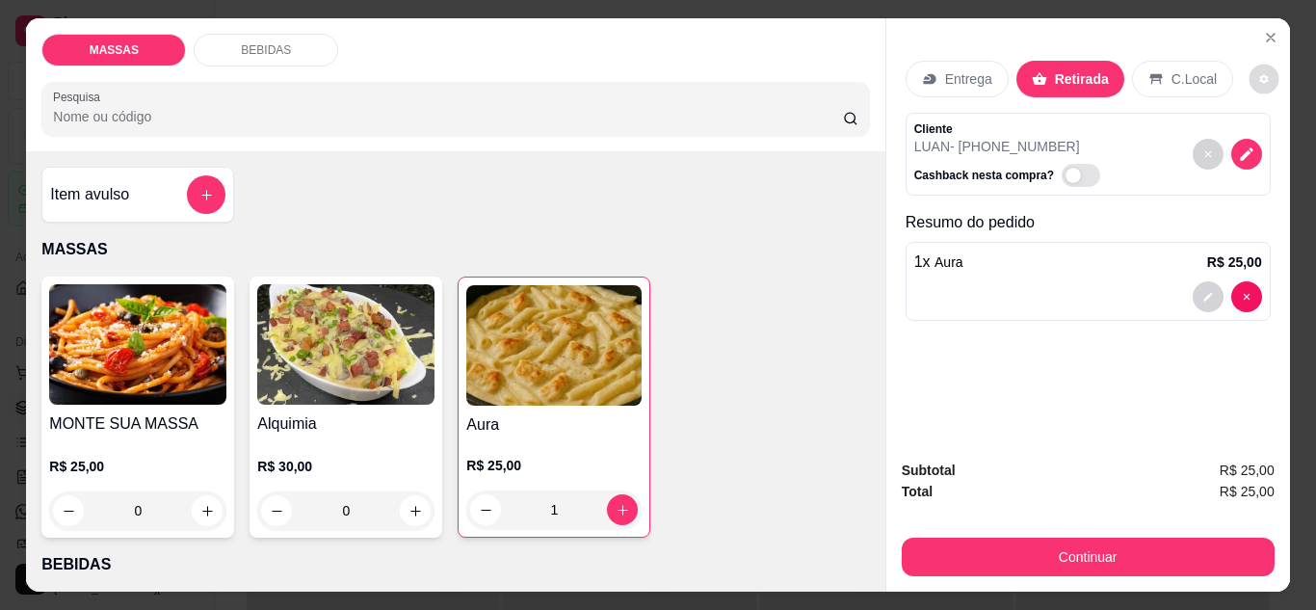
click at [1259, 74] on icon "decrease-product-quantity" at bounding box center [1263, 78] width 9 height 9
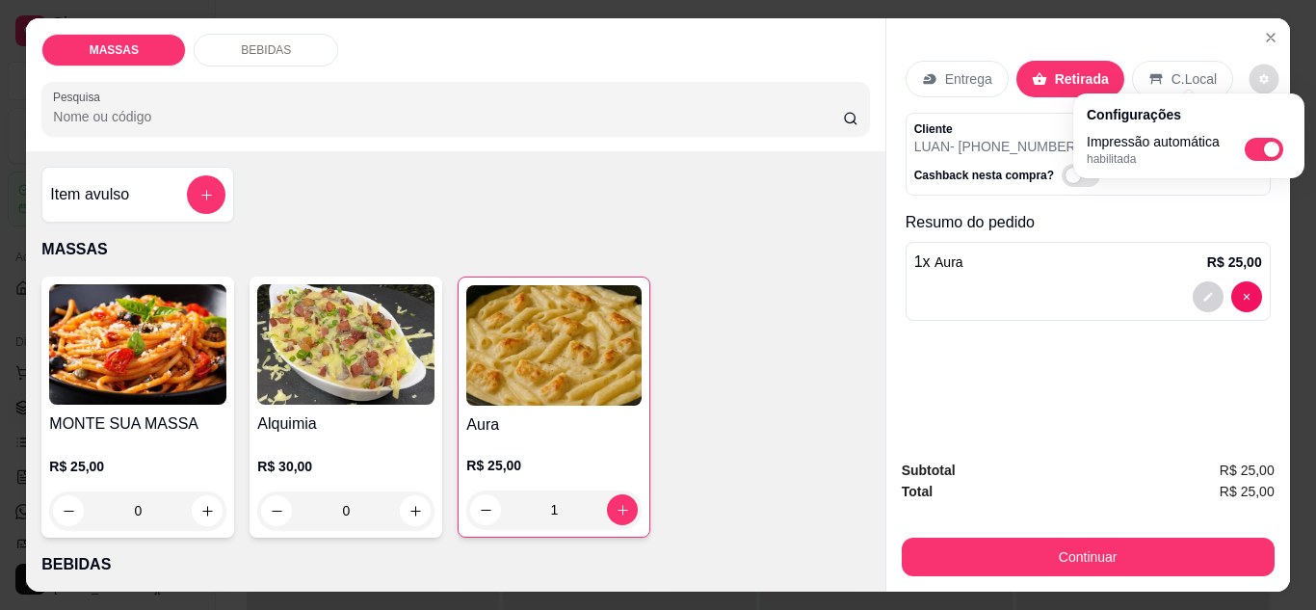
click at [1259, 74] on icon "decrease-product-quantity" at bounding box center [1263, 78] width 9 height 9
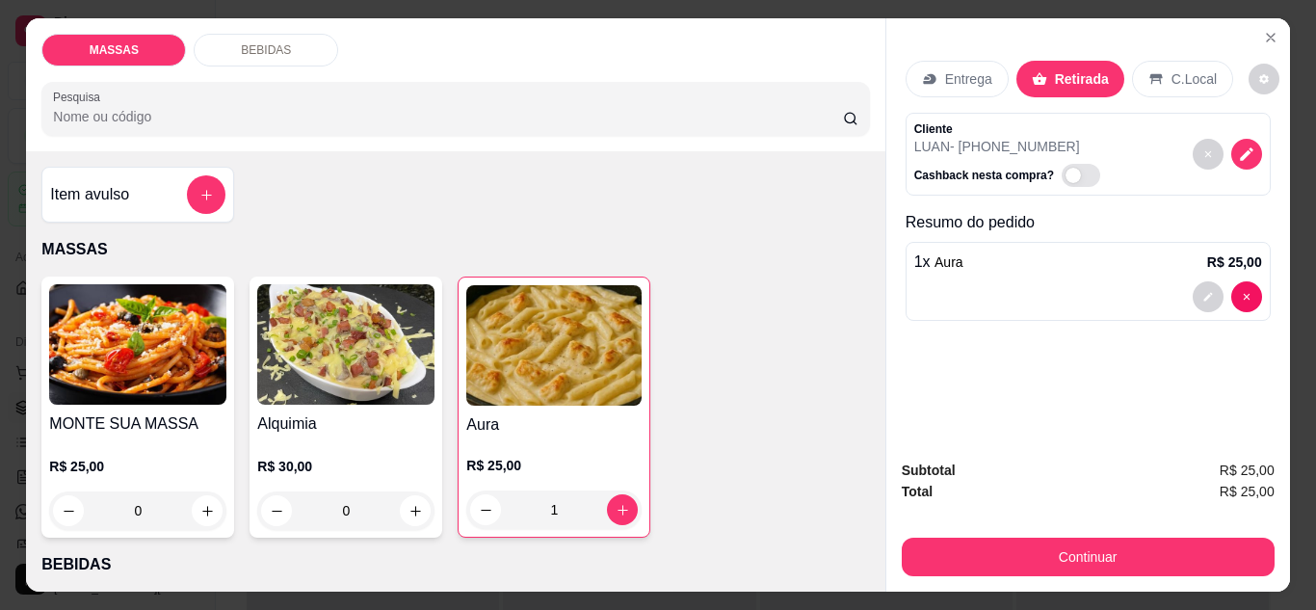
scroll to position [51, 0]
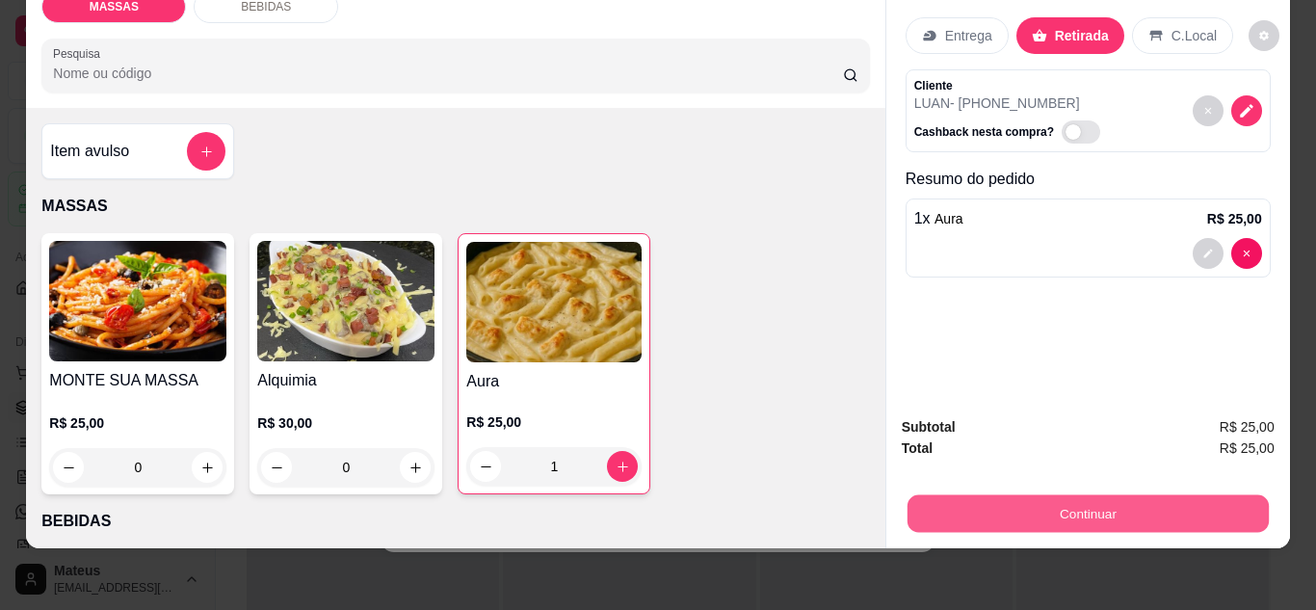
click at [1061, 495] on button "Continuar" at bounding box center [1086, 514] width 361 height 38
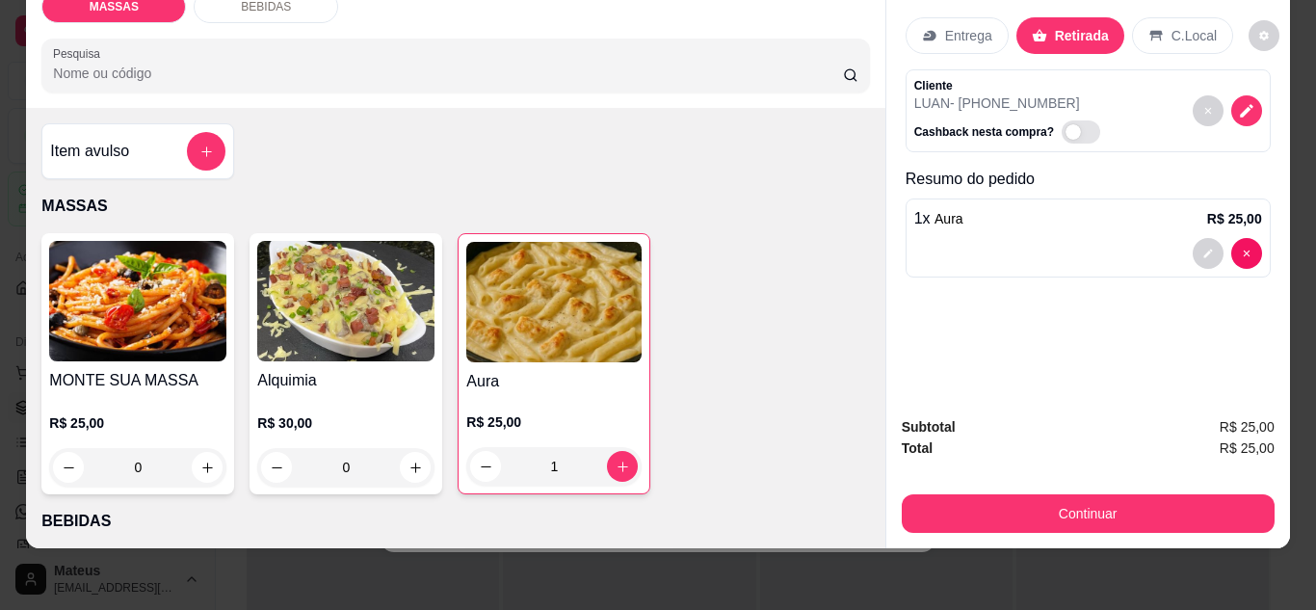
scroll to position [0, 0]
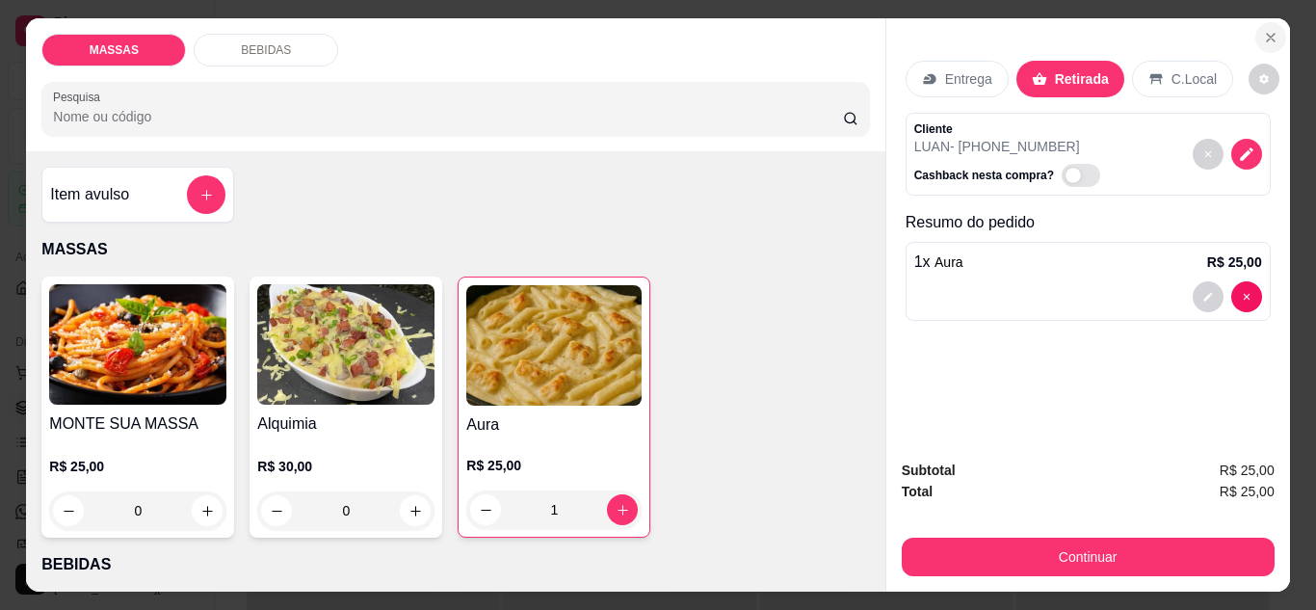
click at [1265, 22] on button "Close" at bounding box center [1270, 37] width 31 height 31
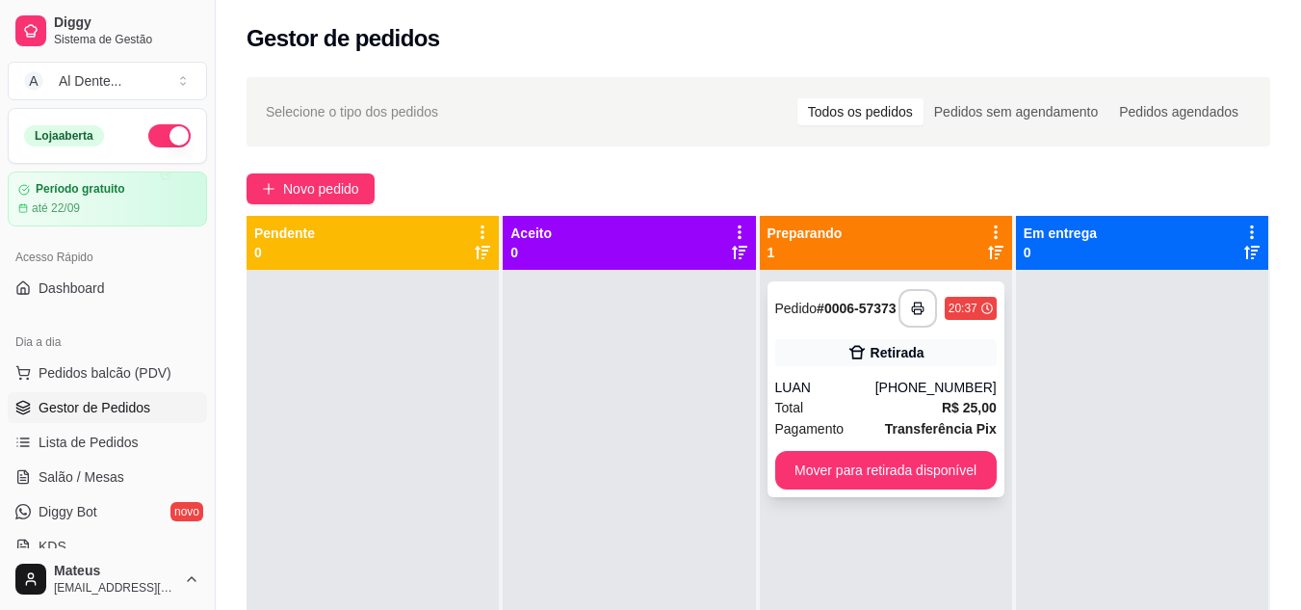
click at [880, 379] on div "**********" at bounding box center [886, 389] width 237 height 216
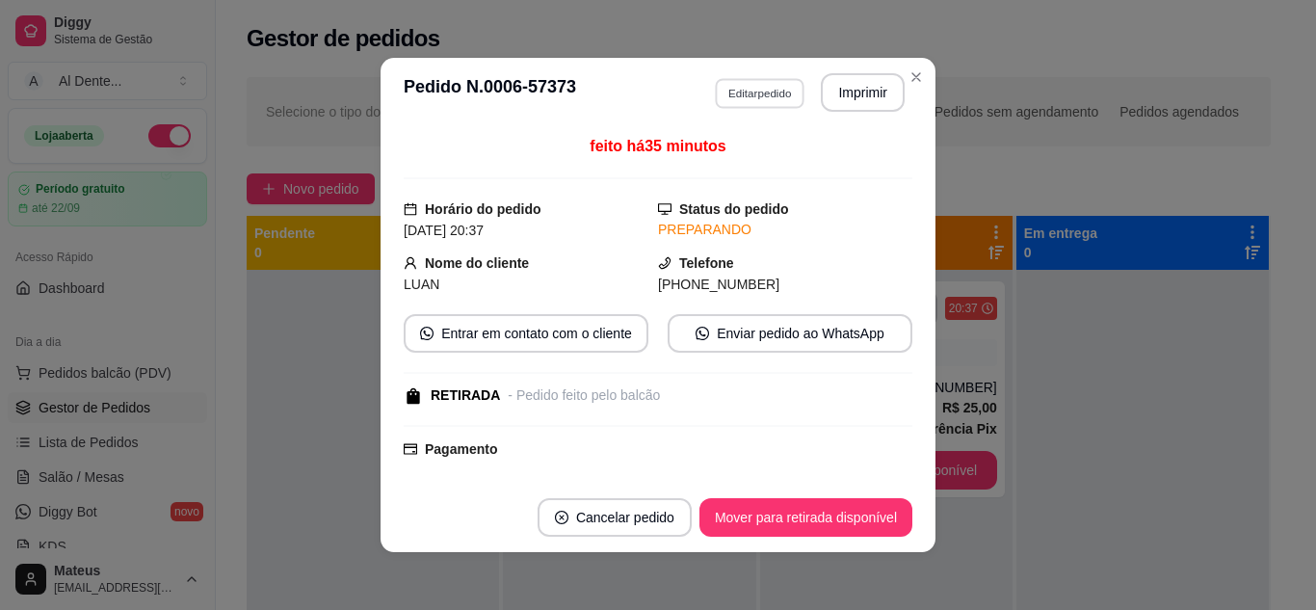
click at [743, 96] on button "Editar pedido" at bounding box center [760, 93] width 90 height 30
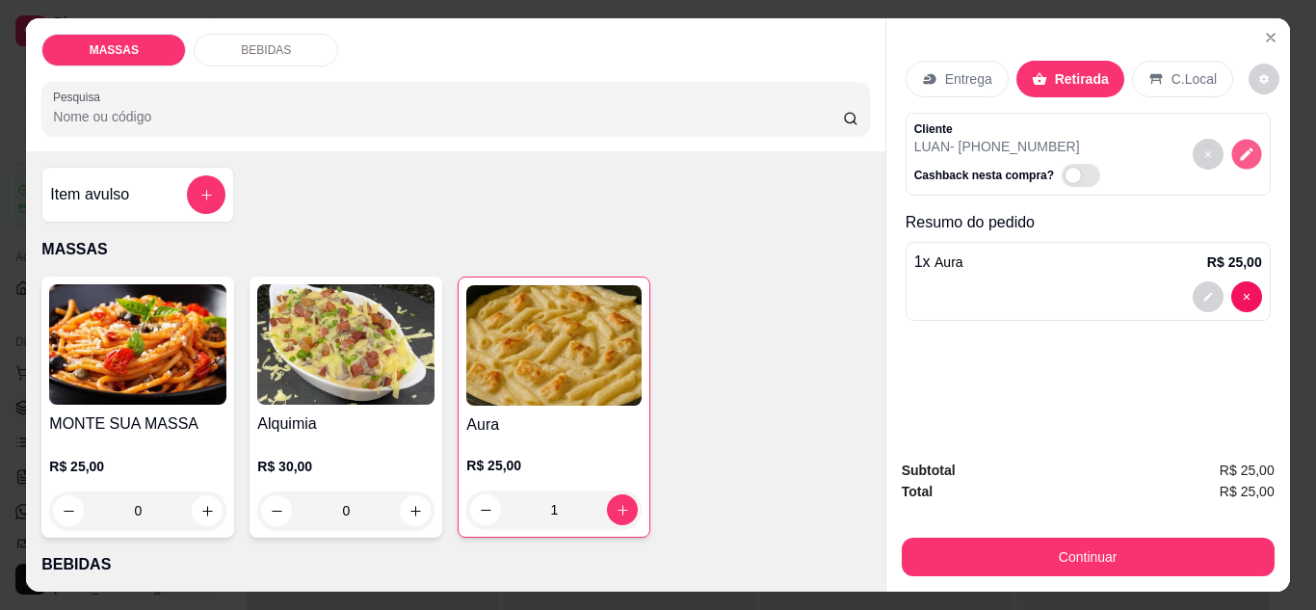
click at [1243, 158] on button "decrease-product-quantity" at bounding box center [1246, 154] width 30 height 30
click at [1196, 301] on button "decrease-product-quantity" at bounding box center [1207, 296] width 30 height 30
click at [1209, 299] on button "decrease-product-quantity" at bounding box center [1207, 296] width 30 height 30
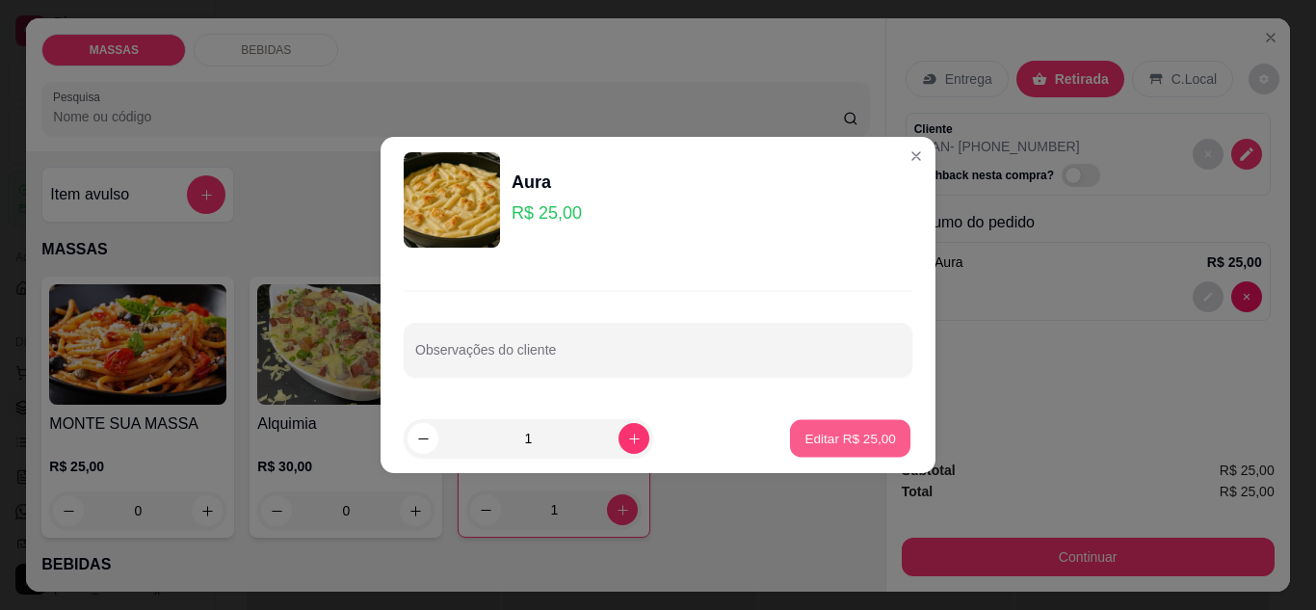
click at [852, 437] on p "Editar R$ 25,00" at bounding box center [849, 439] width 91 height 18
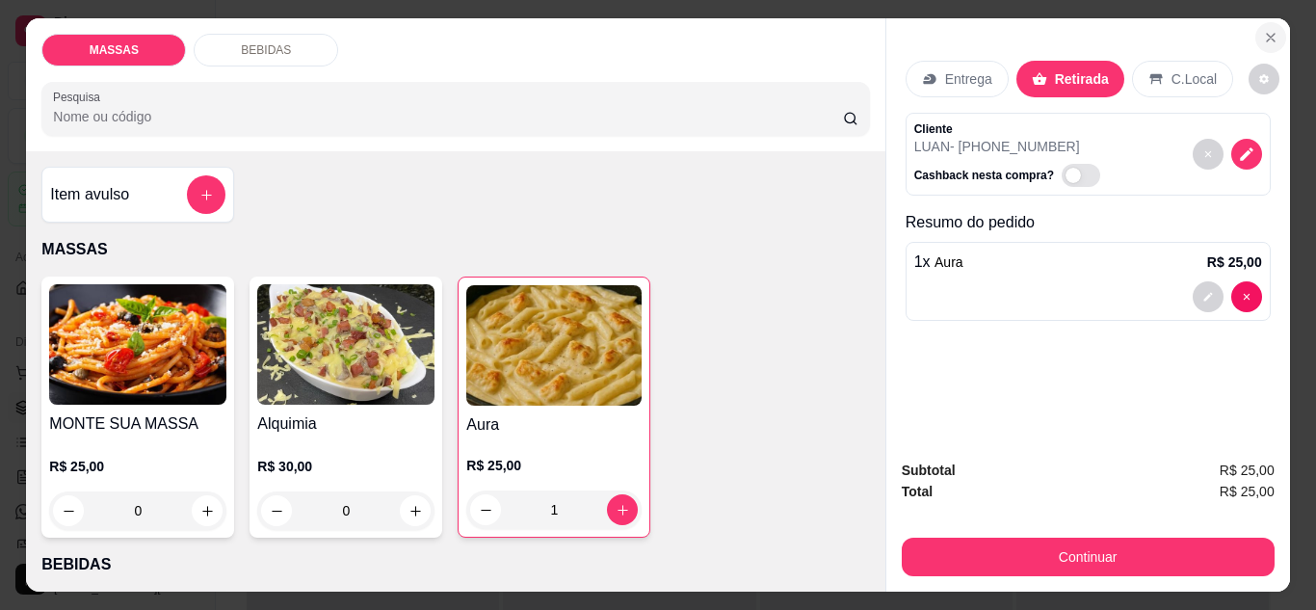
click at [1268, 30] on icon "Close" at bounding box center [1270, 37] width 15 height 15
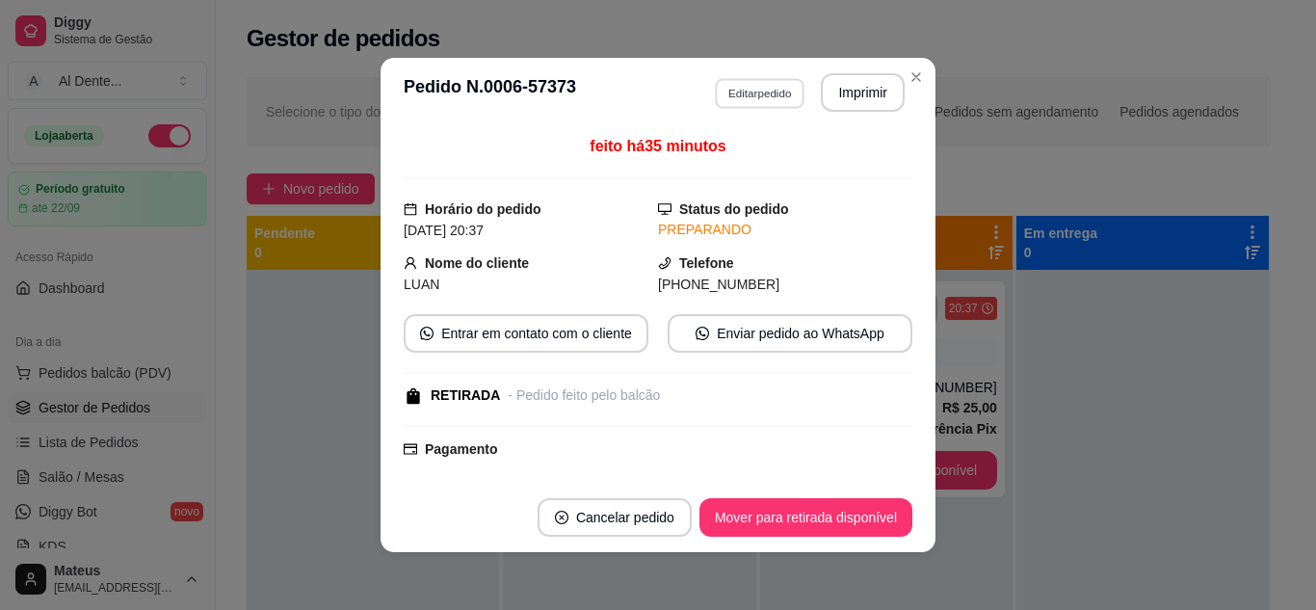
click at [744, 89] on button "Editar pedido" at bounding box center [760, 93] width 90 height 30
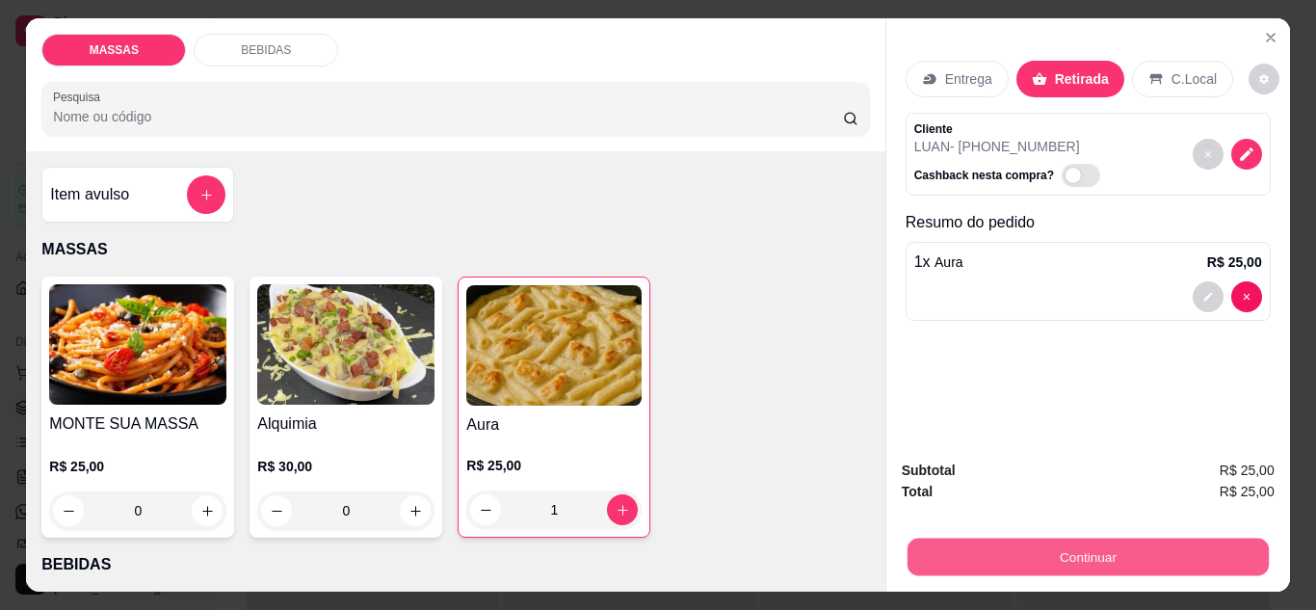
click at [1144, 559] on button "Continuar" at bounding box center [1086, 557] width 361 height 38
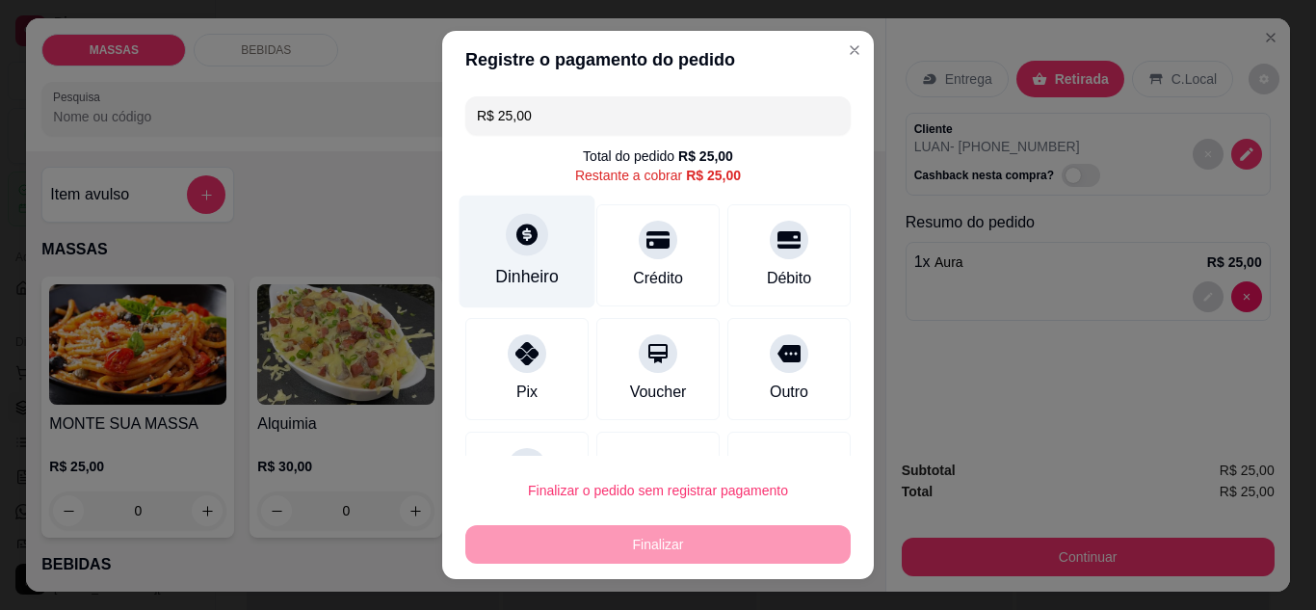
click at [518, 229] on icon at bounding box center [526, 233] width 21 height 21
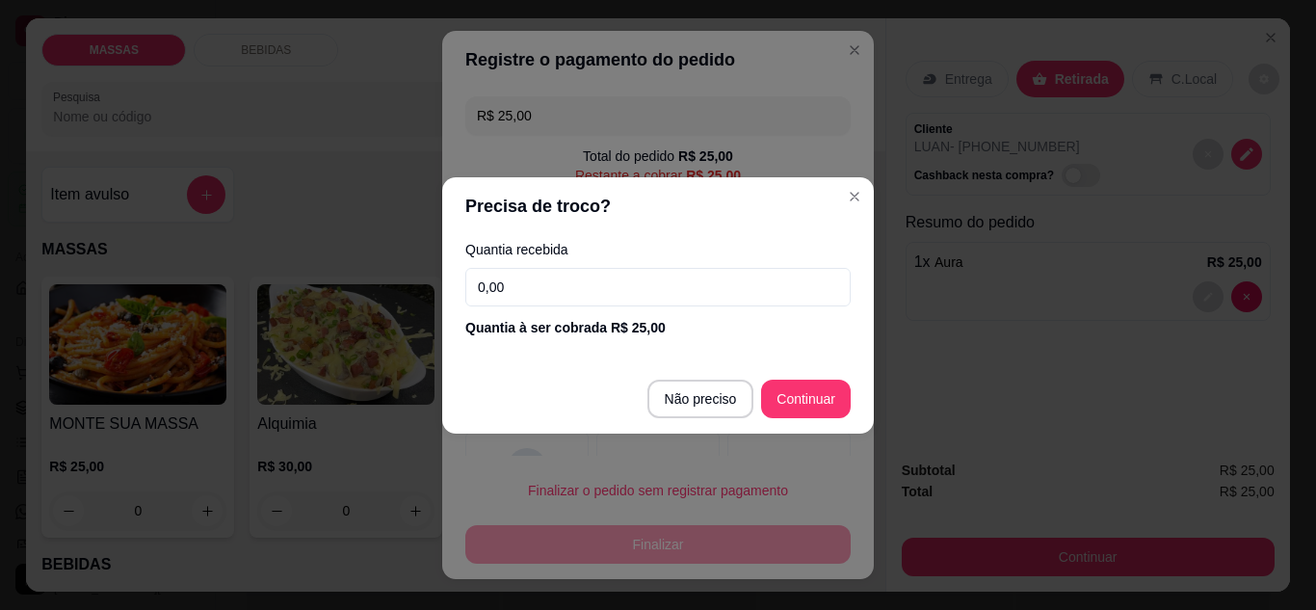
click at [533, 292] on input "0,00" at bounding box center [657, 287] width 385 height 39
type input "25,00"
type input "R$ 0,00"
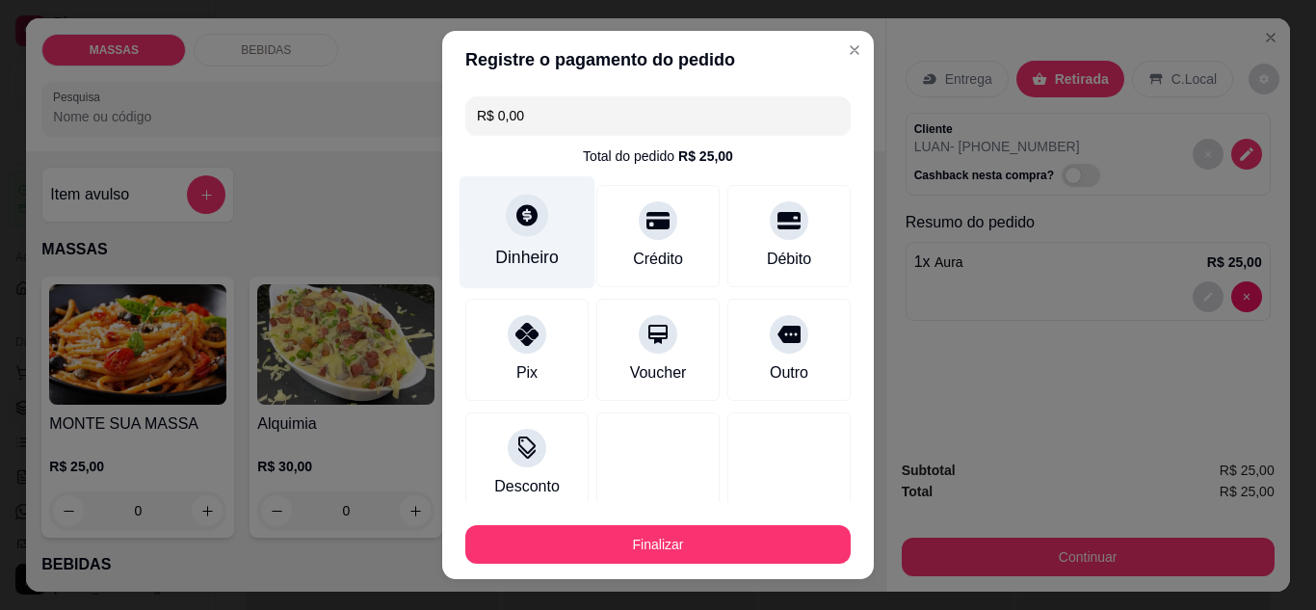
click at [541, 235] on div "Dinheiro" at bounding box center [527, 231] width 136 height 113
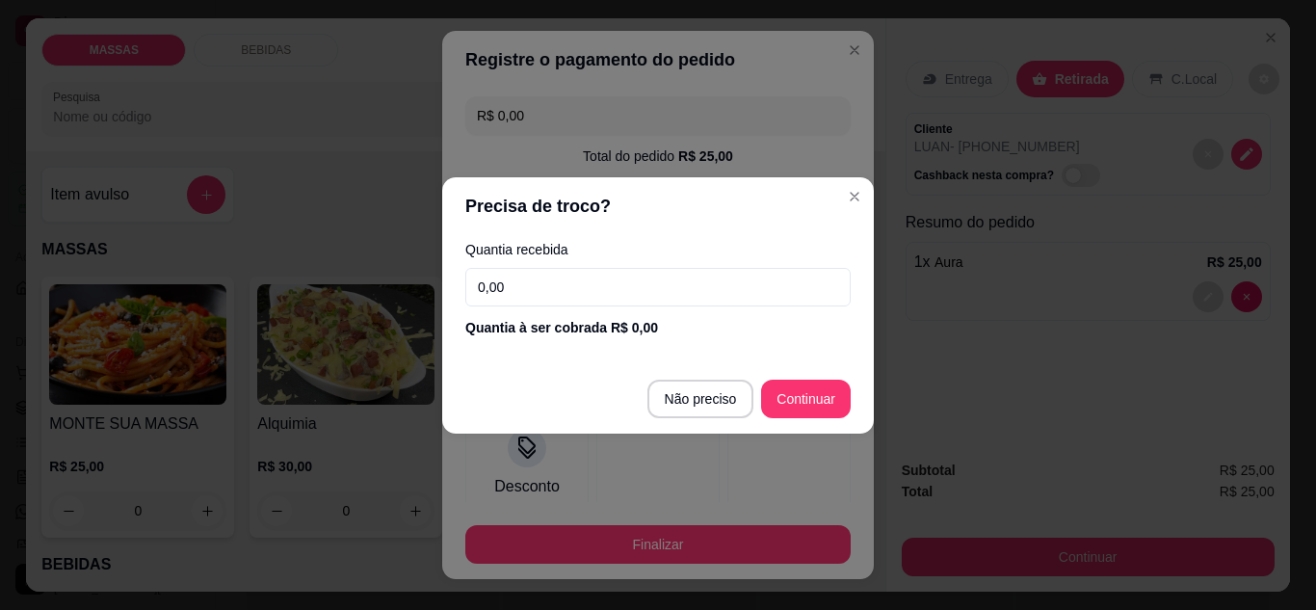
click at [587, 306] on div "Quantia recebida 0,00 Quantia à ser cobrada R$ 0,00" at bounding box center [657, 290] width 431 height 110
click at [586, 301] on input "0,00" at bounding box center [657, 287] width 385 height 39
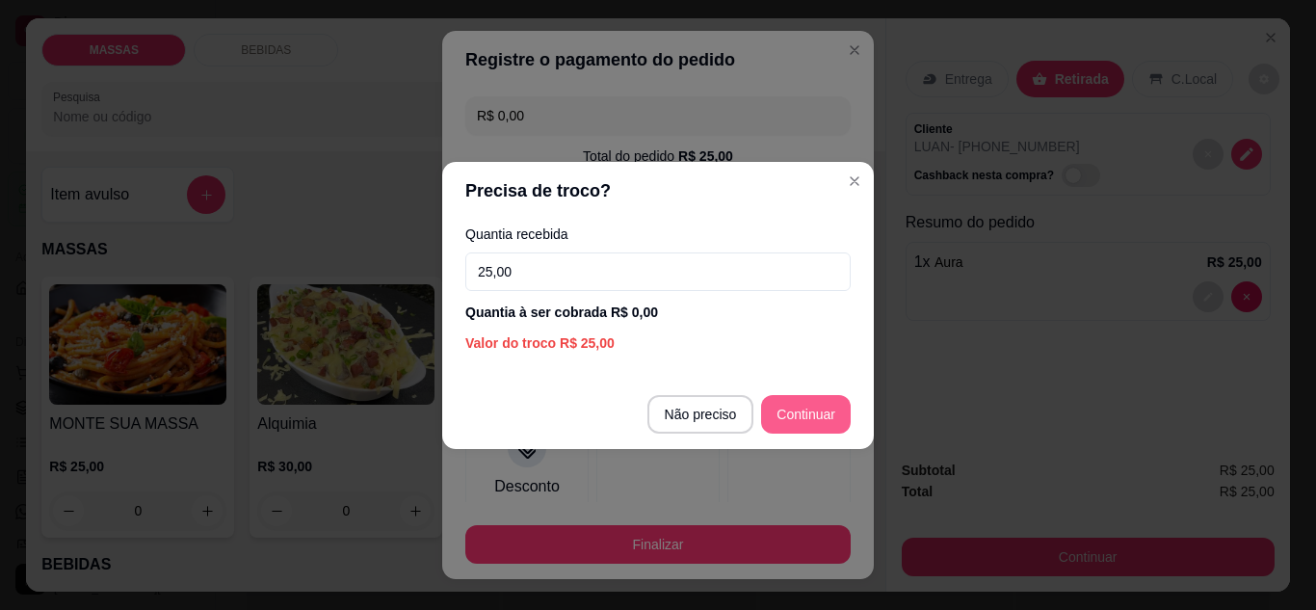
type input "25,00"
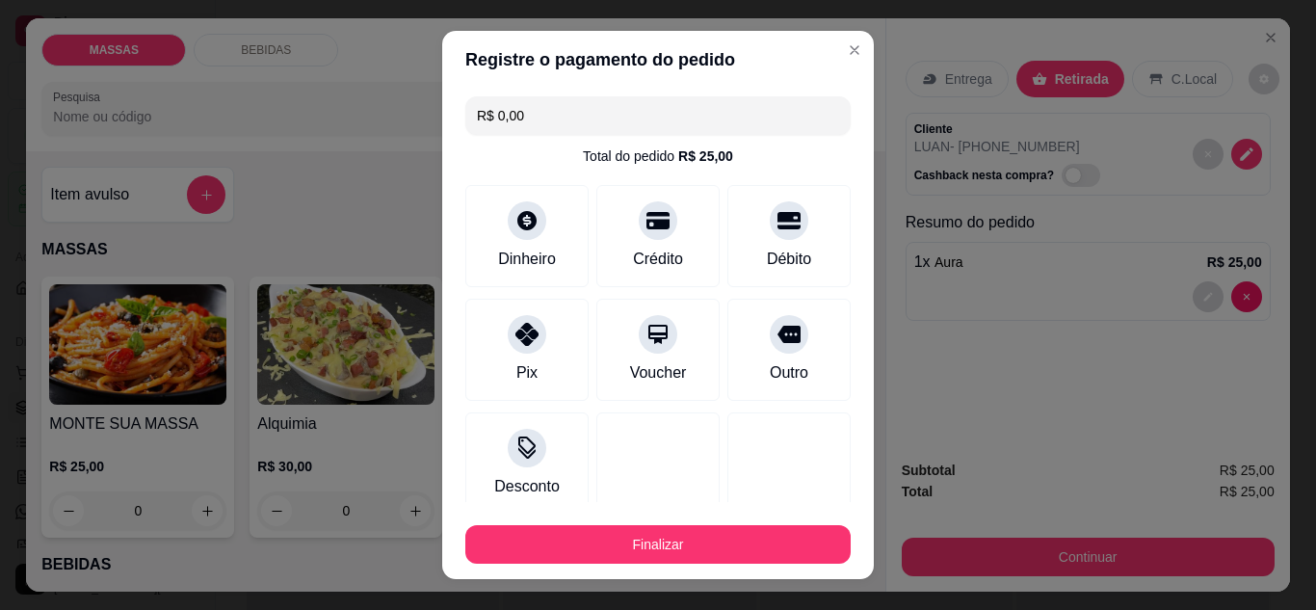
click at [569, 120] on input "R$ 0,00" at bounding box center [658, 115] width 362 height 39
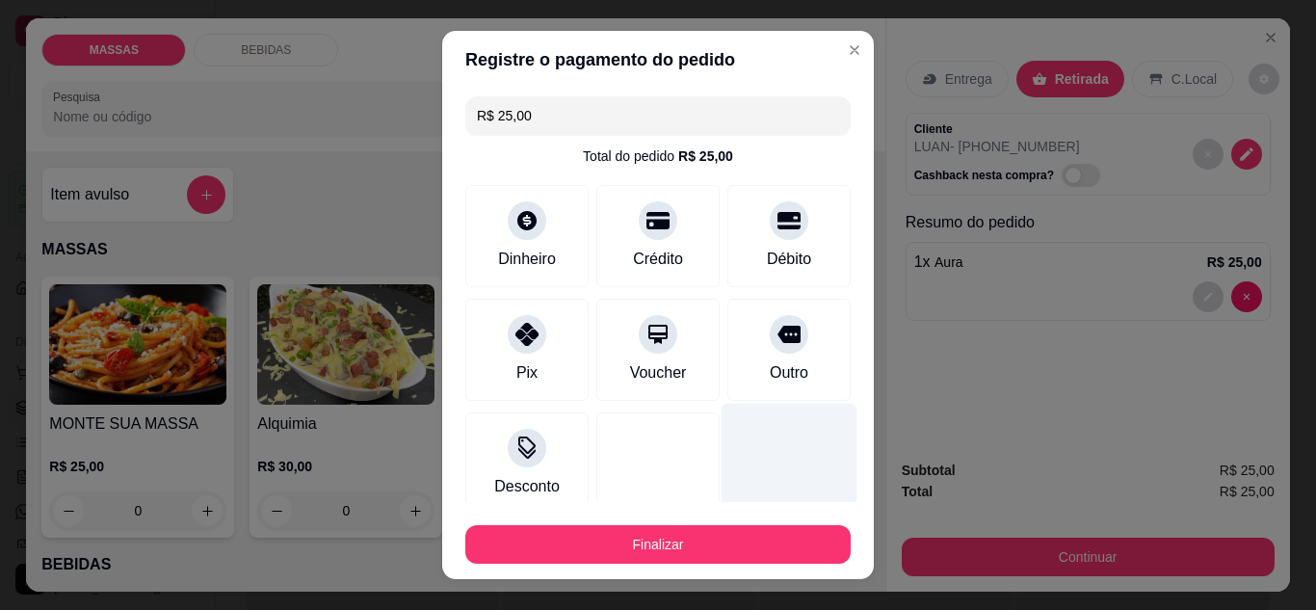
click at [735, 437] on div at bounding box center [789, 459] width 136 height 113
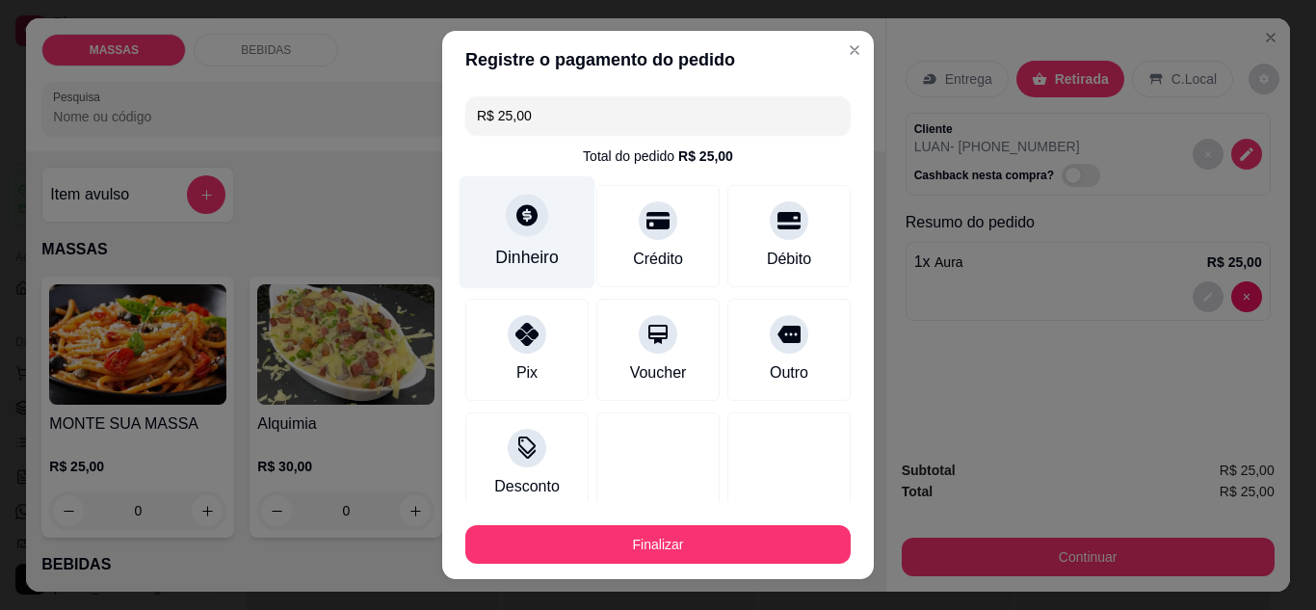
click at [539, 263] on div "Dinheiro" at bounding box center [527, 257] width 64 height 25
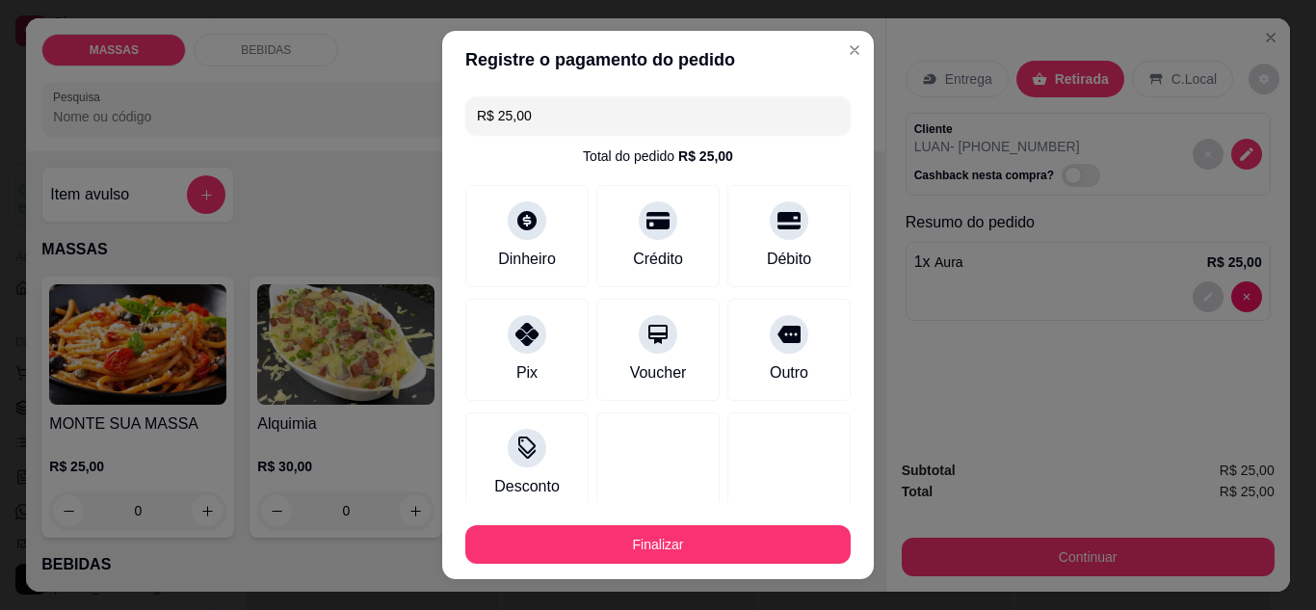
scroll to position [193, 0]
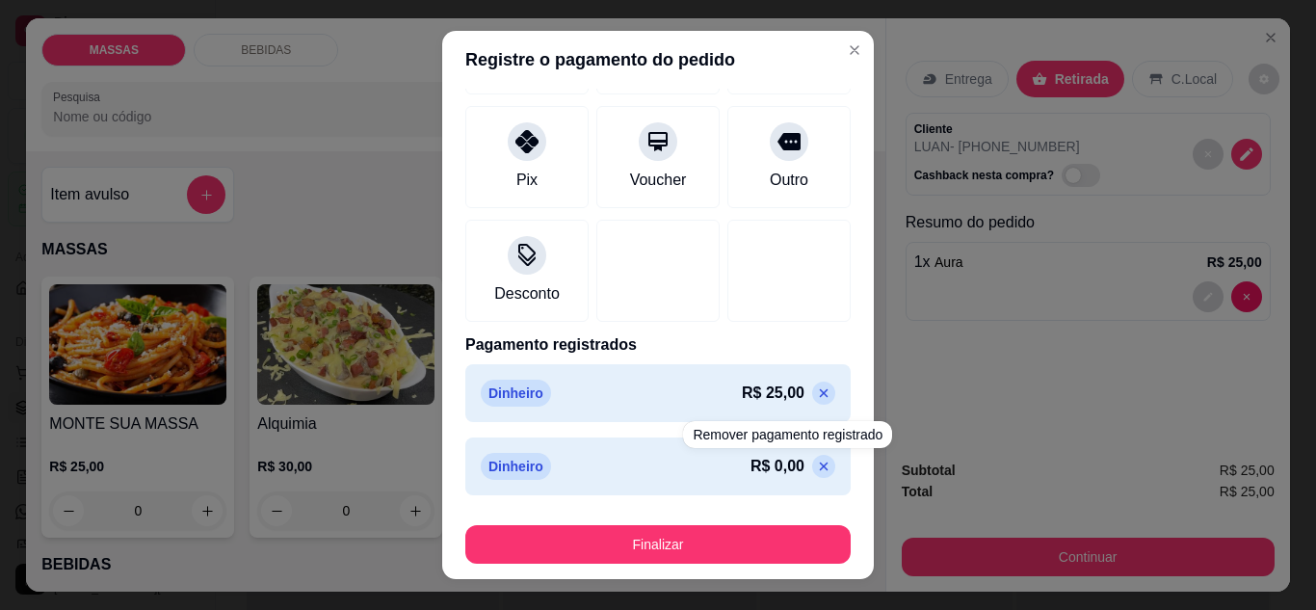
click at [812, 461] on p at bounding box center [823, 466] width 23 height 23
type input "R$ 0,00"
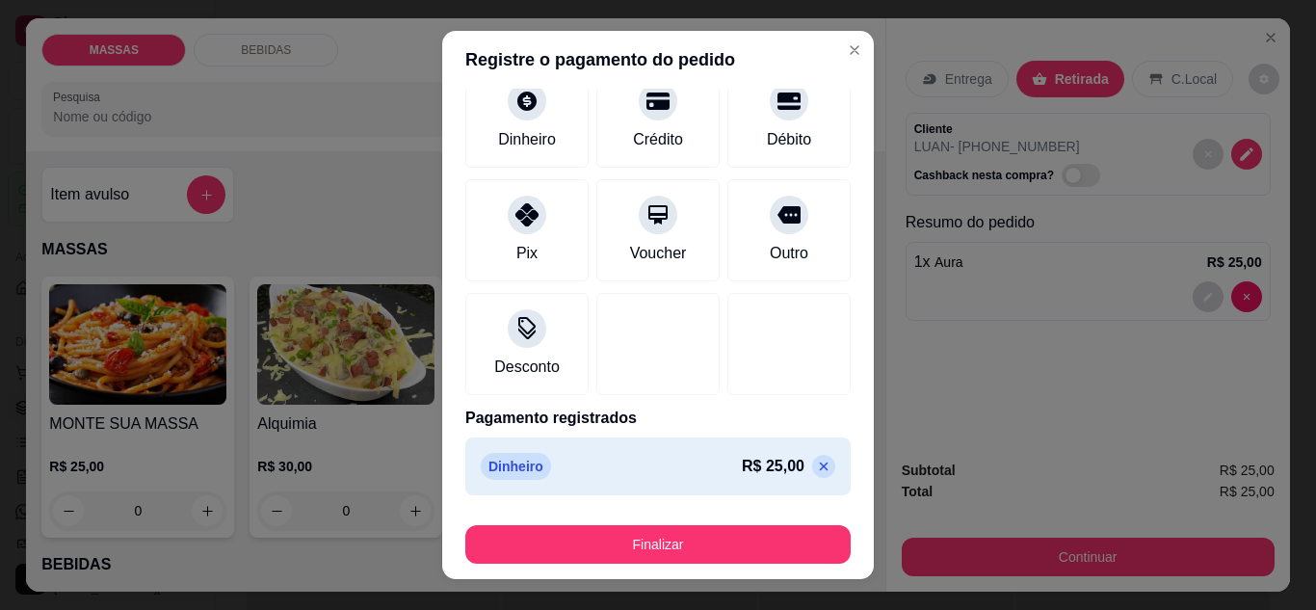
scroll to position [119, 0]
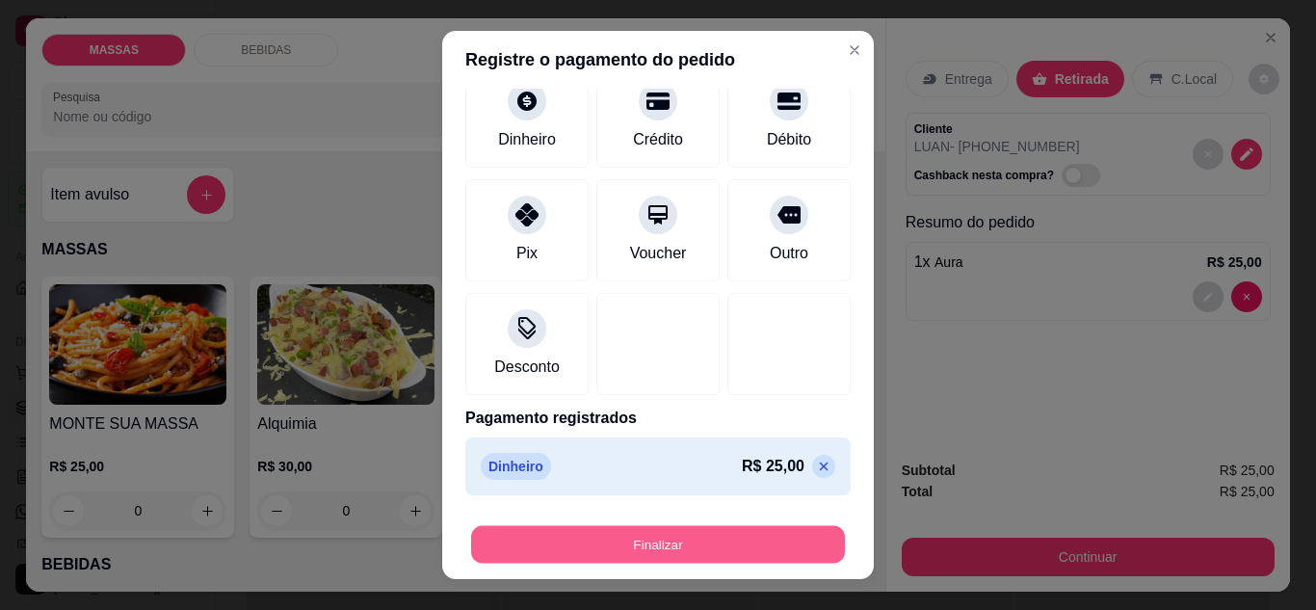
click at [711, 543] on button "Finalizar" at bounding box center [658, 545] width 374 height 38
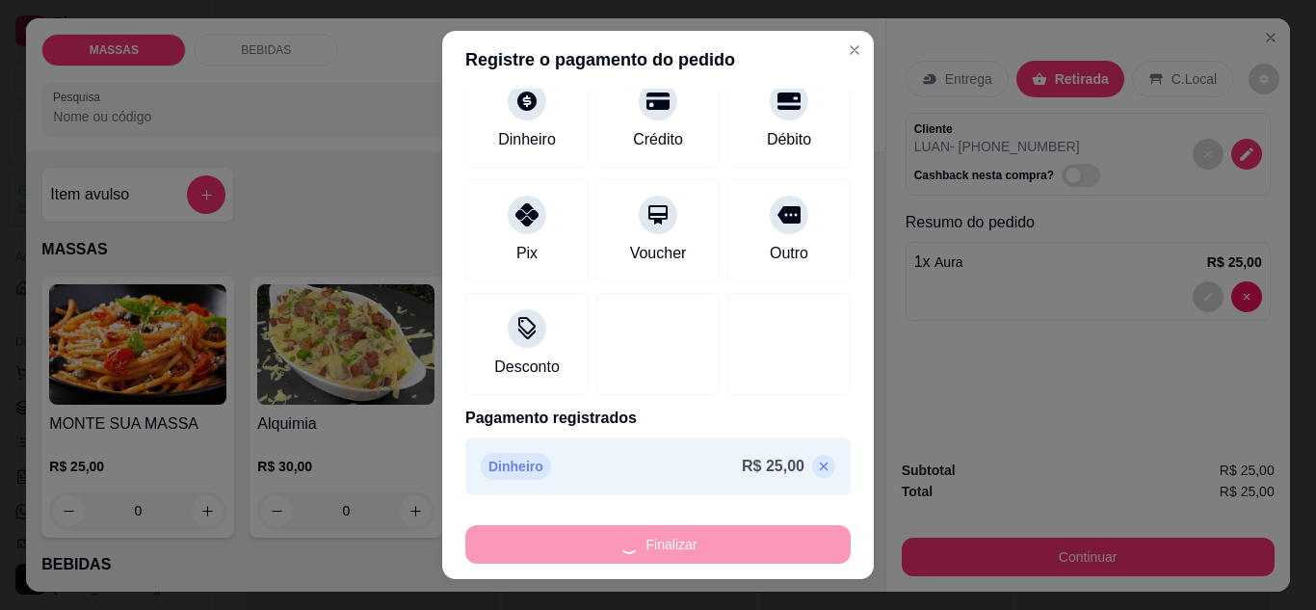
type input "0"
type input "-R$ 25,00"
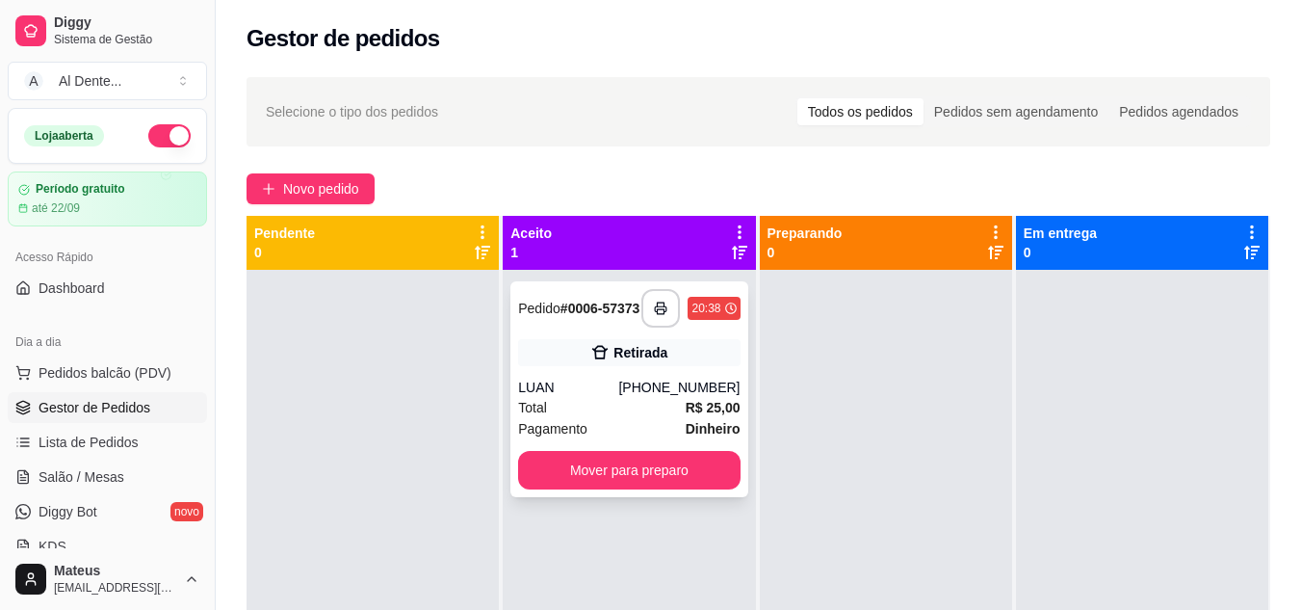
click at [625, 407] on div "Total R$ 25,00" at bounding box center [629, 407] width 222 height 21
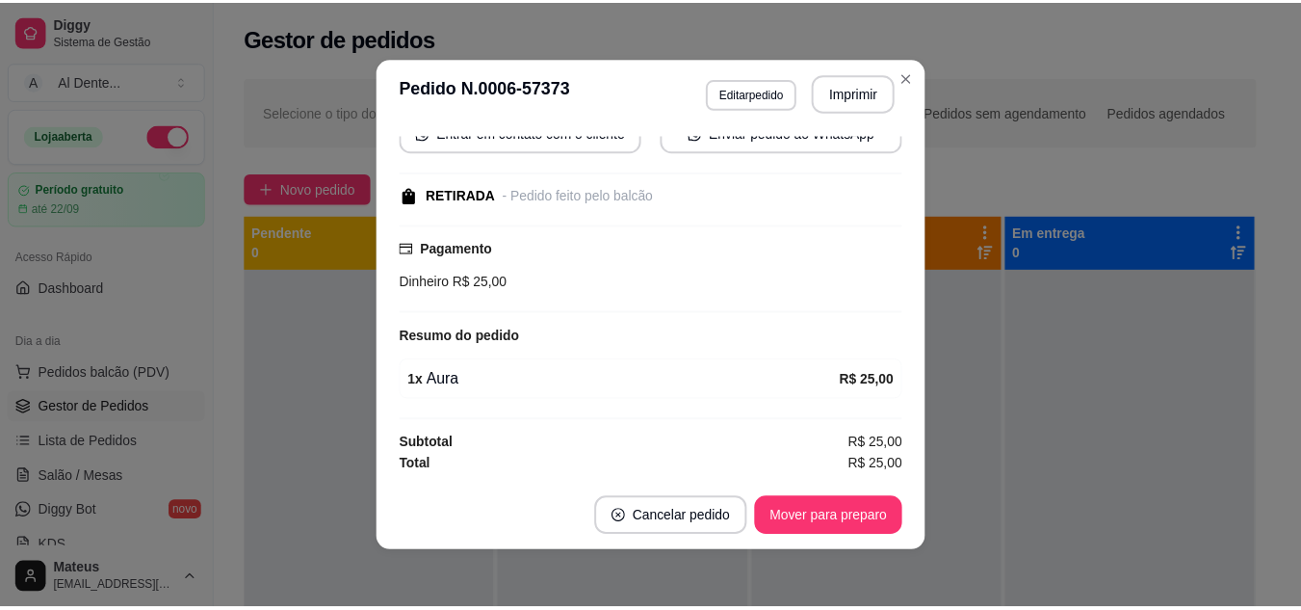
scroll to position [0, 0]
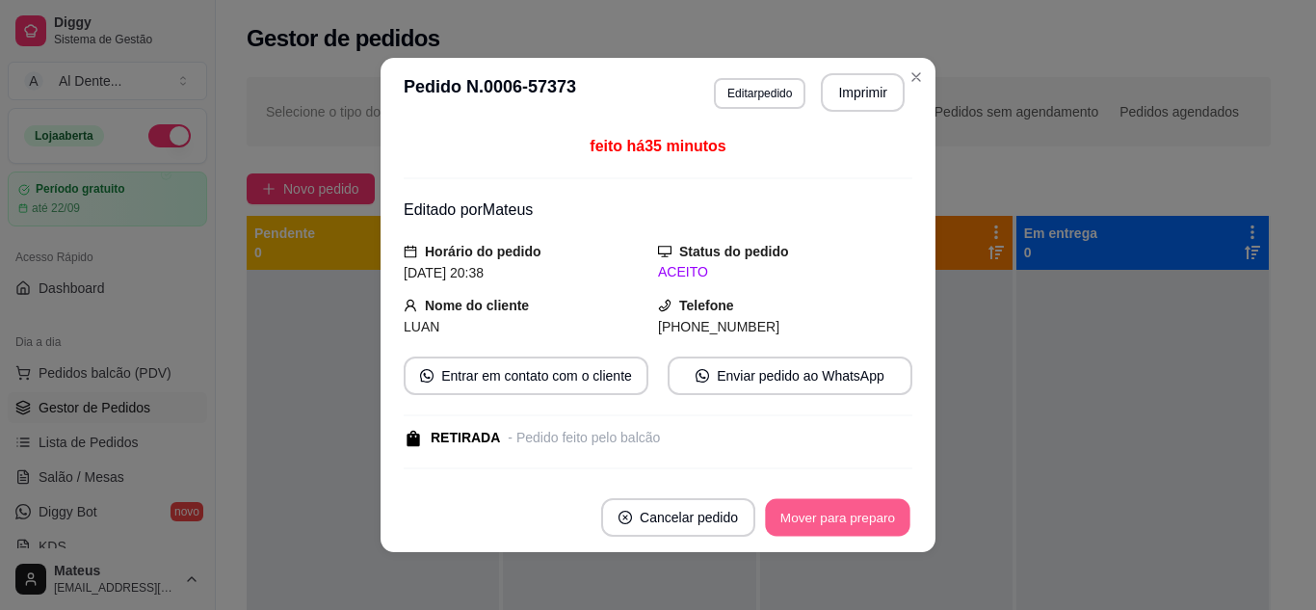
click at [870, 512] on button "Mover para preparo" at bounding box center [837, 518] width 144 height 38
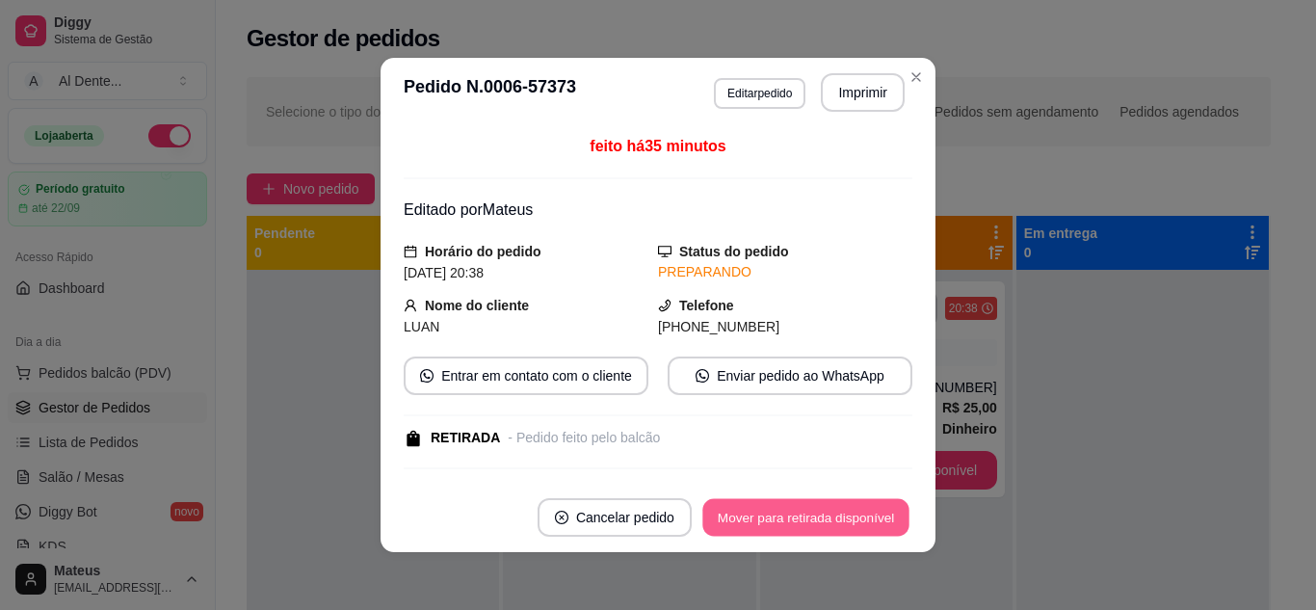
click at [870, 512] on button "Mover para retirada disponível" at bounding box center [805, 518] width 206 height 38
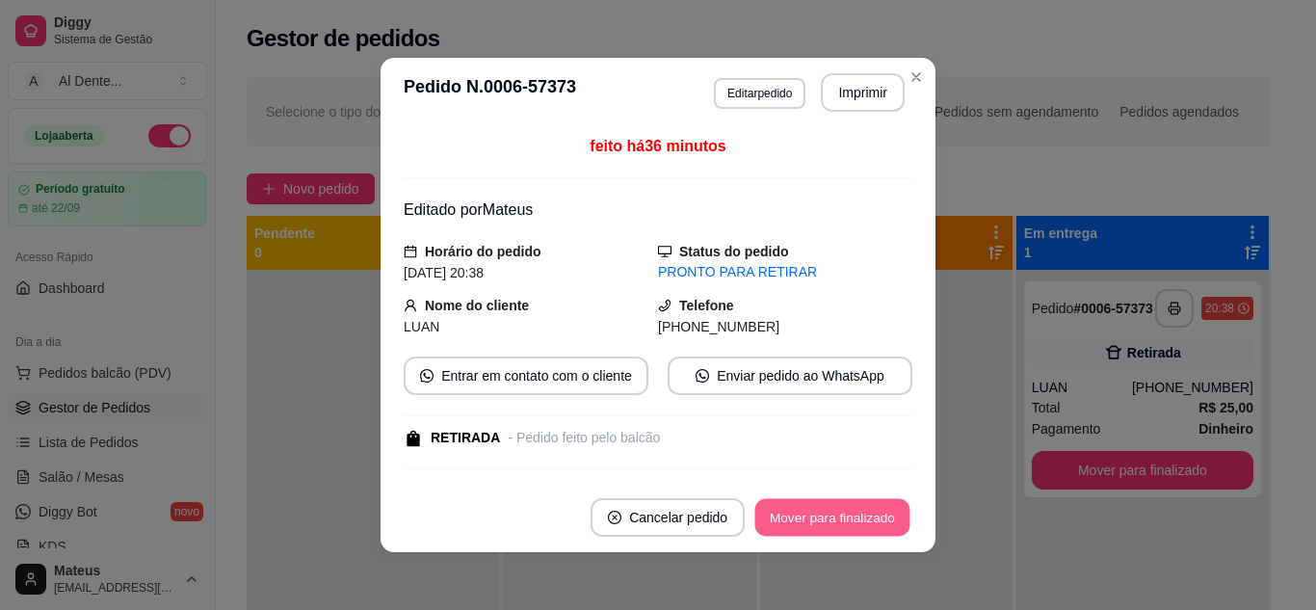
click at [870, 512] on button "Mover para finalizado" at bounding box center [832, 518] width 155 height 38
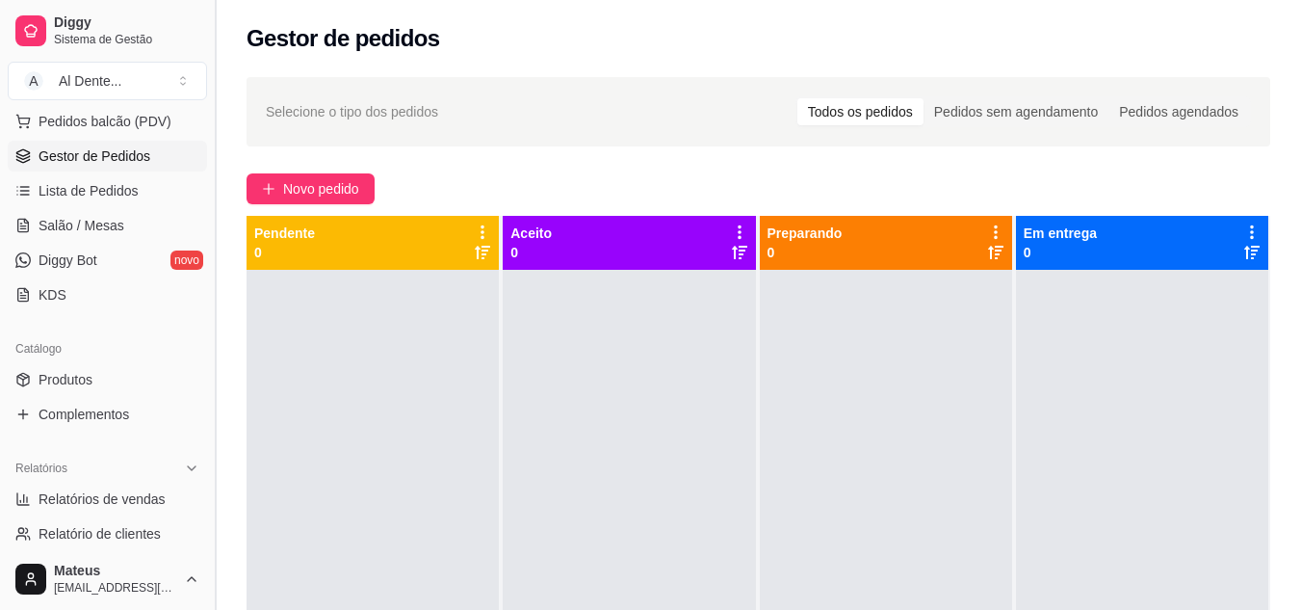
scroll to position [257, 0]
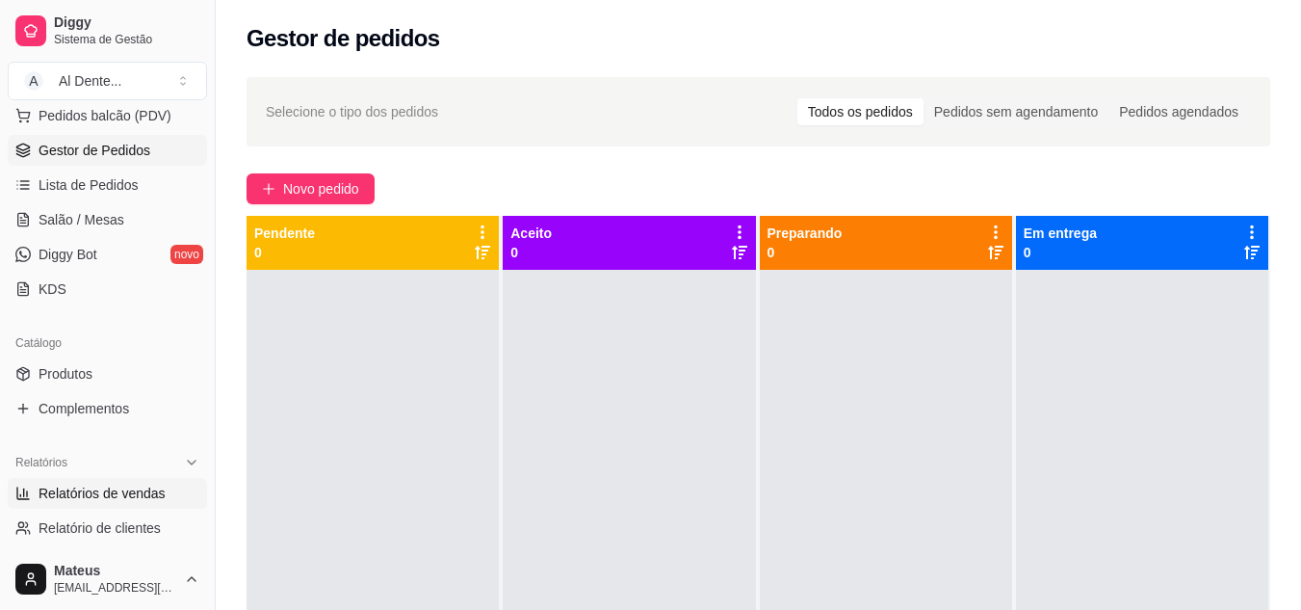
click at [126, 493] on span "Relatórios de vendas" at bounding box center [102, 493] width 127 height 19
select select "ALL"
select select "0"
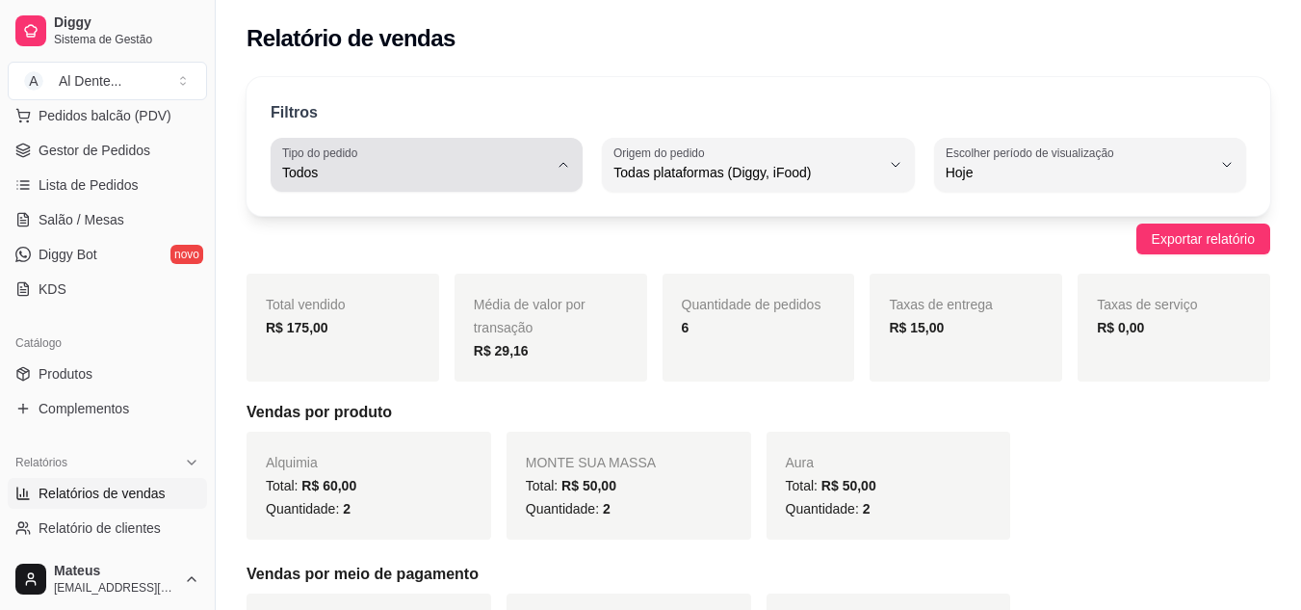
click at [559, 162] on icon "button" at bounding box center [563, 164] width 15 height 15
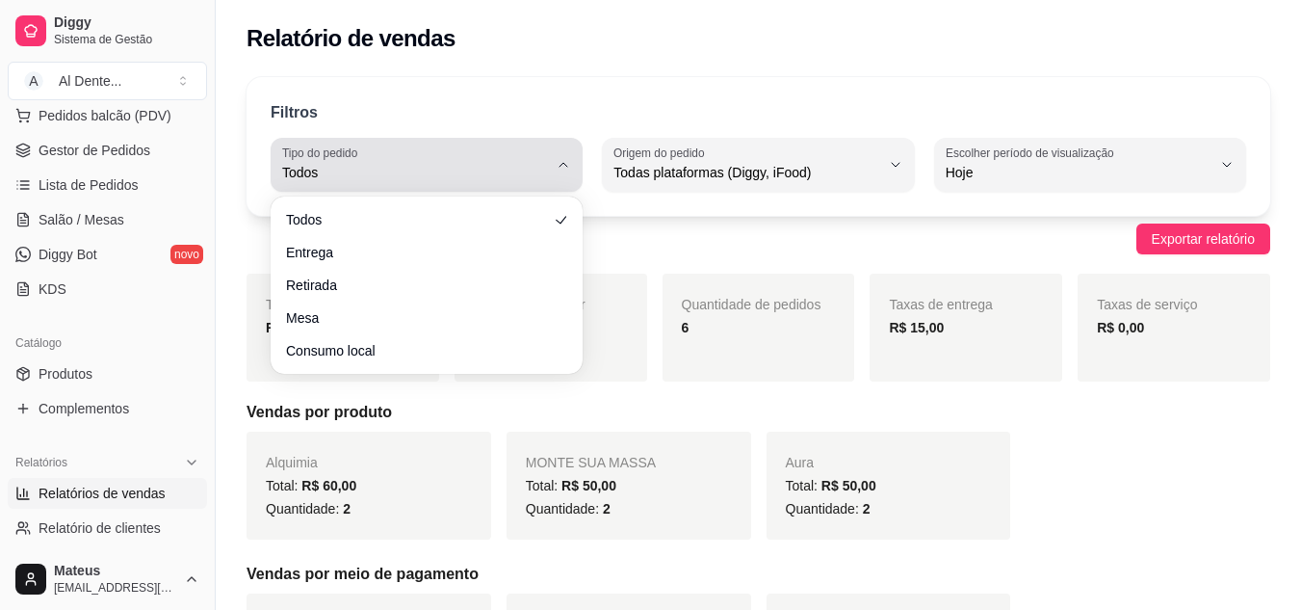
click at [559, 162] on icon "button" at bounding box center [563, 164] width 15 height 15
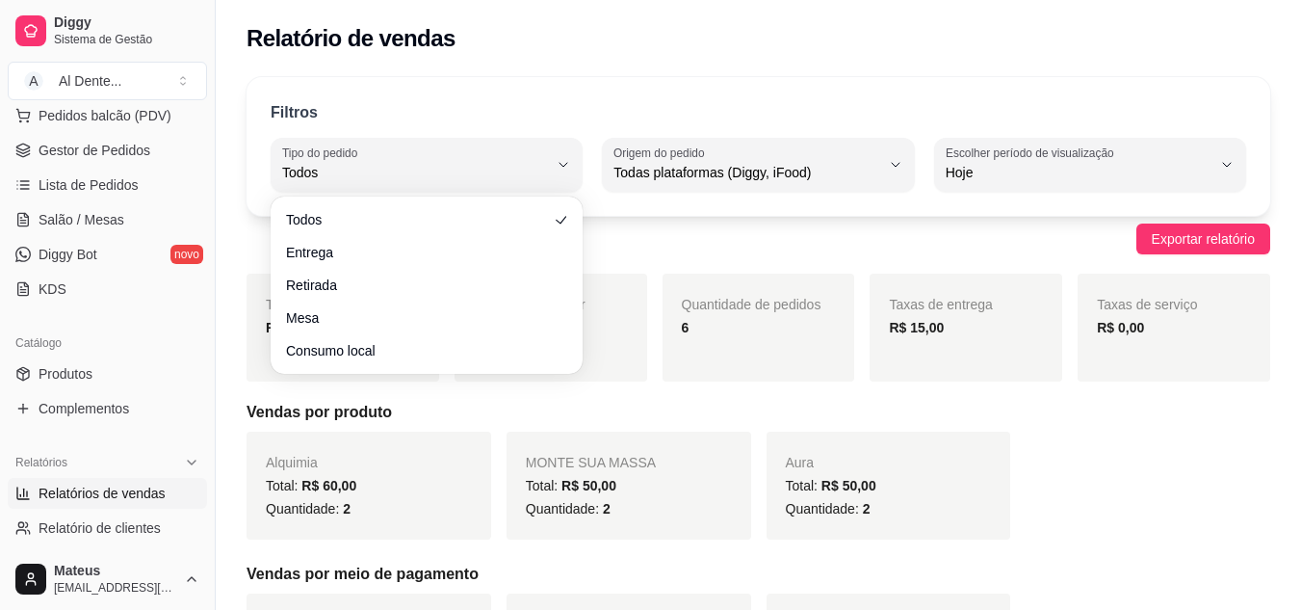
click at [598, 92] on div "Filtros ALL Tipo do pedido Todos Entrega Retirada Mesa Consumo local Tipo do pe…" at bounding box center [759, 146] width 1024 height 139
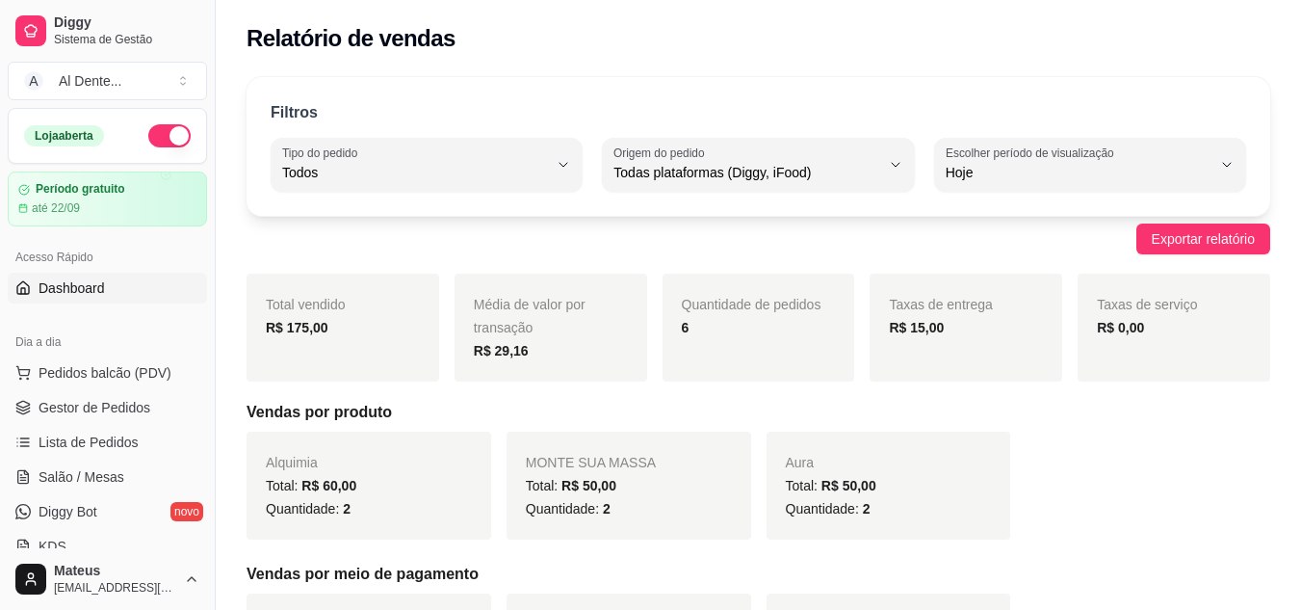
click at [125, 284] on link "Dashboard" at bounding box center [107, 288] width 199 height 31
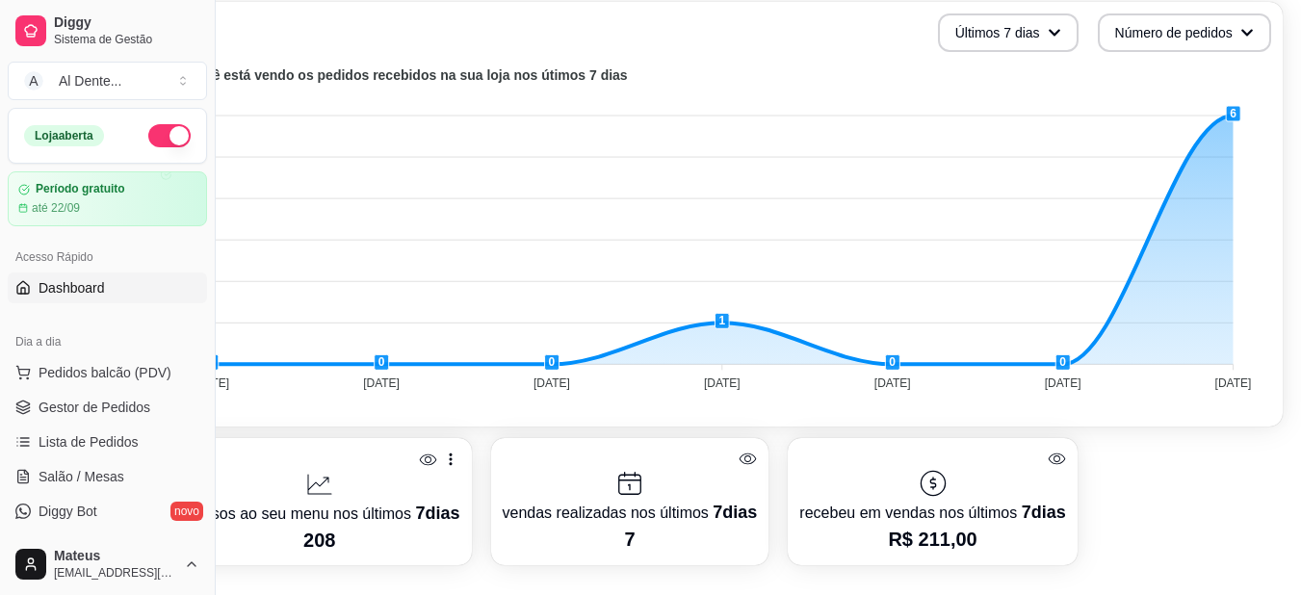
scroll to position [472, 87]
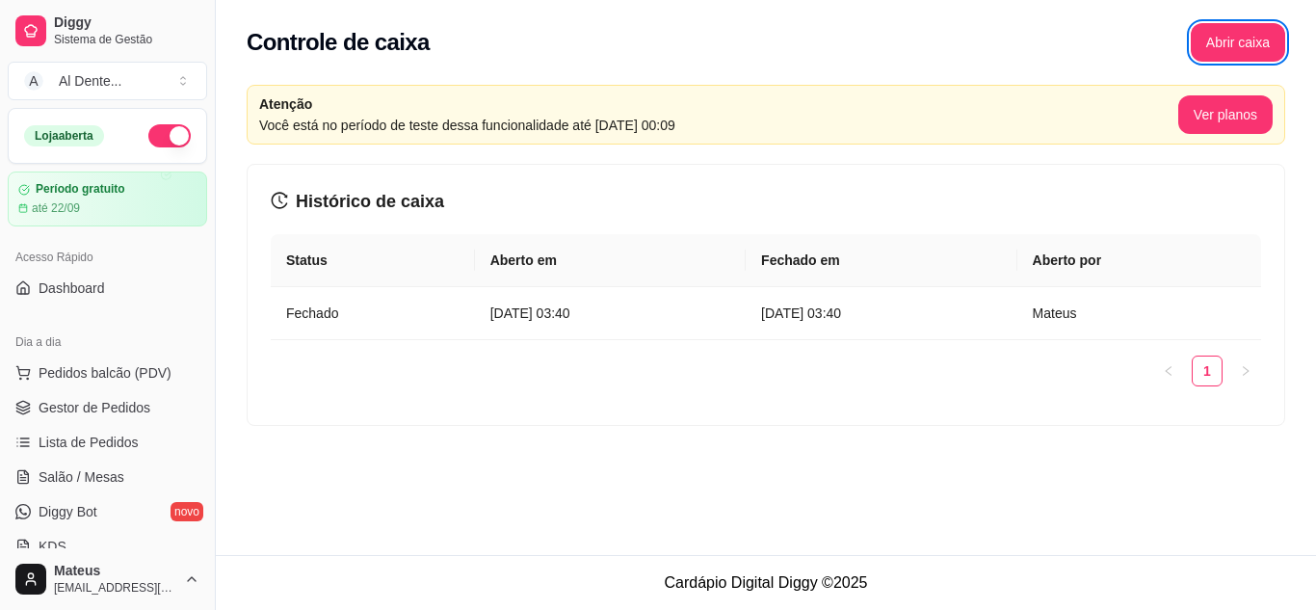
scroll to position [698, 0]
